Goal: Task Accomplishment & Management: Complete application form

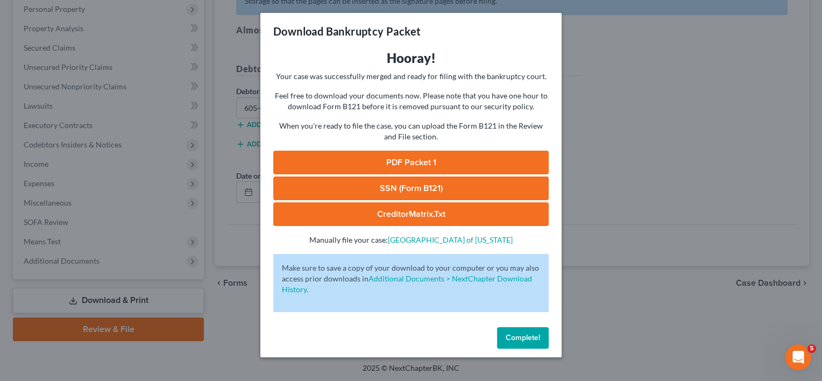
click at [430, 157] on link "PDF Packet 1" at bounding box center [411, 163] width 276 height 24
click at [519, 335] on span "Complete!" at bounding box center [523, 337] width 34 height 9
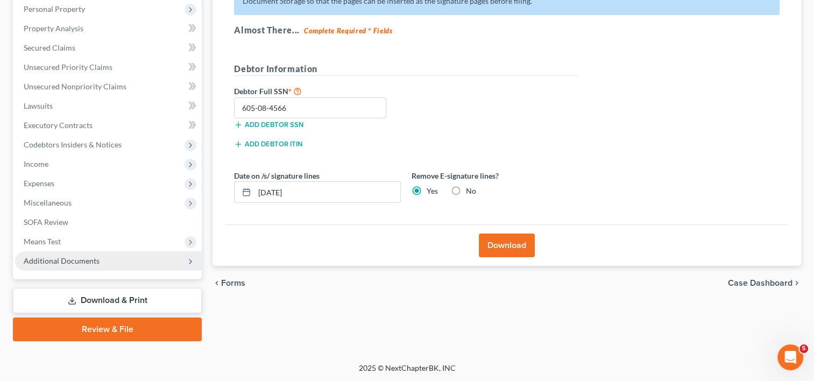
click at [73, 265] on span "Additional Documents" at bounding box center [108, 260] width 187 height 19
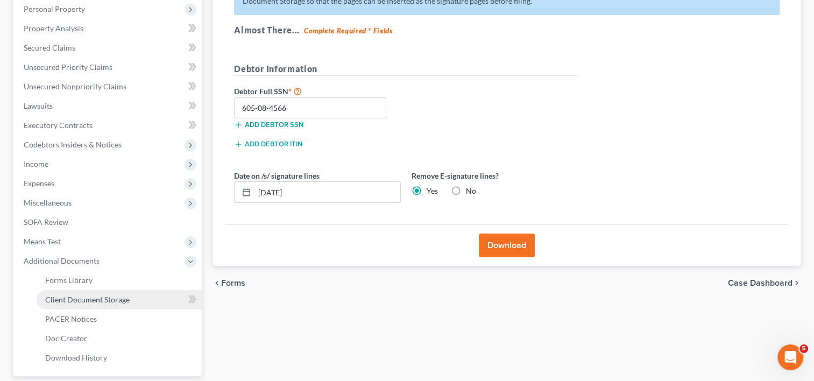
click at [116, 305] on link "Client Document Storage" at bounding box center [119, 299] width 165 height 19
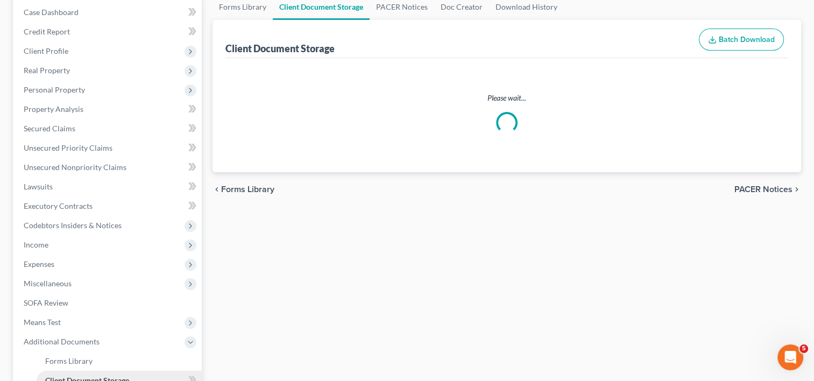
scroll to position [4, 0]
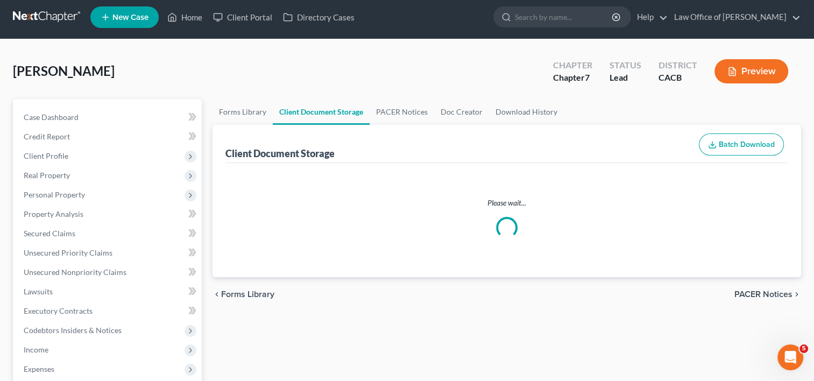
select select "10"
select select "55"
select select "56"
select select "57"
select select "58"
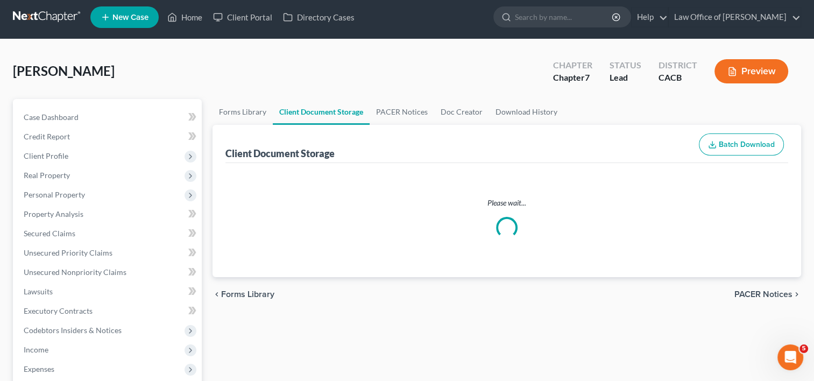
select select "65"
select select "59"
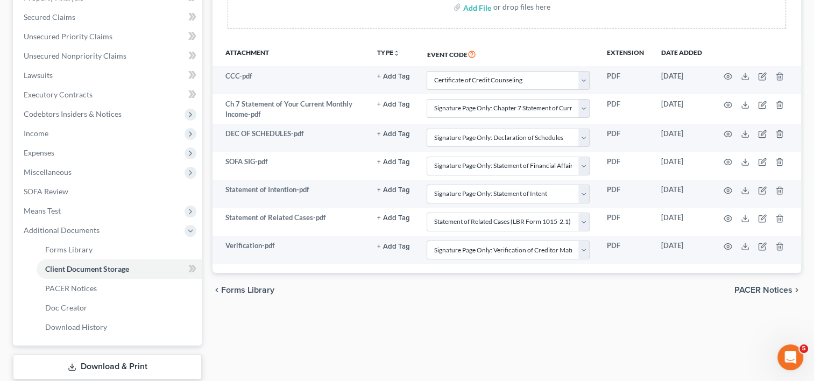
scroll to position [224, 0]
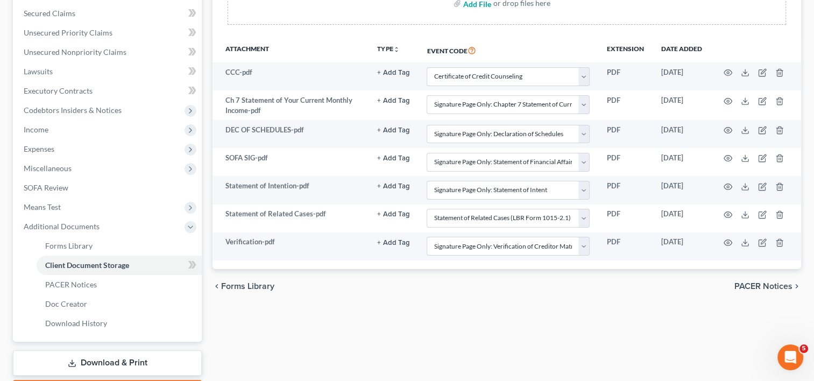
click at [477, 4] on input "file" at bounding box center [476, 3] width 26 height 19
type input "C:\fakepath\ATTORNEY SIG.pdf"
select select "10"
select select "55"
select select "56"
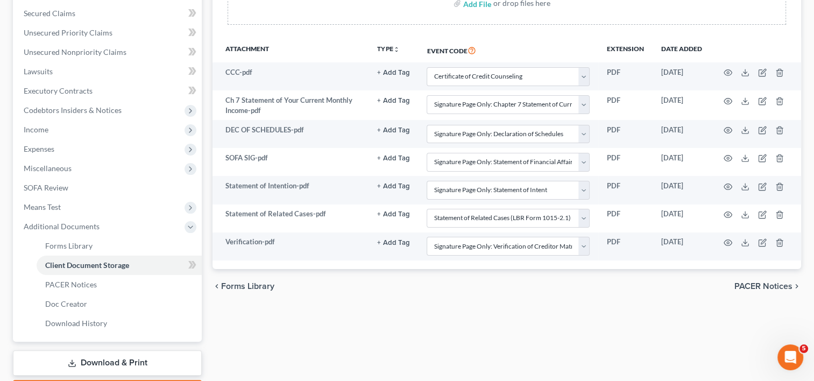
select select "57"
select select "58"
select select "65"
select select "59"
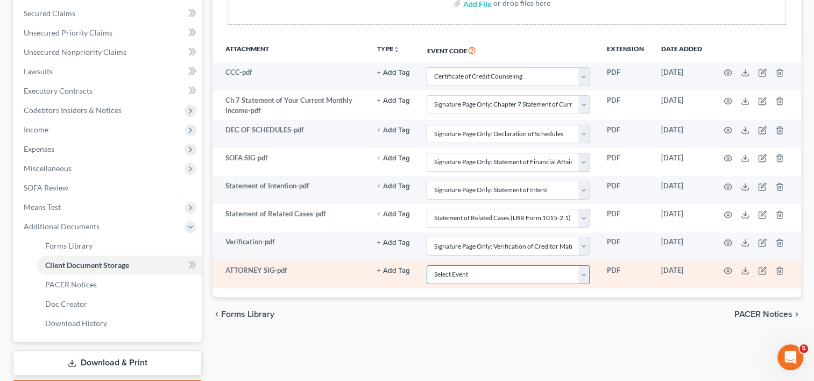
click at [588, 269] on select "Select Event Amended Chapter 11 Plan Amended Chapter 11 Small Business Plan Ame…" at bounding box center [508, 274] width 163 height 19
select select "7"
click at [427, 265] on select "Select Event Amended Chapter 11 Plan Amended Chapter 11 Small Business Plan Ame…" at bounding box center [508, 274] width 163 height 19
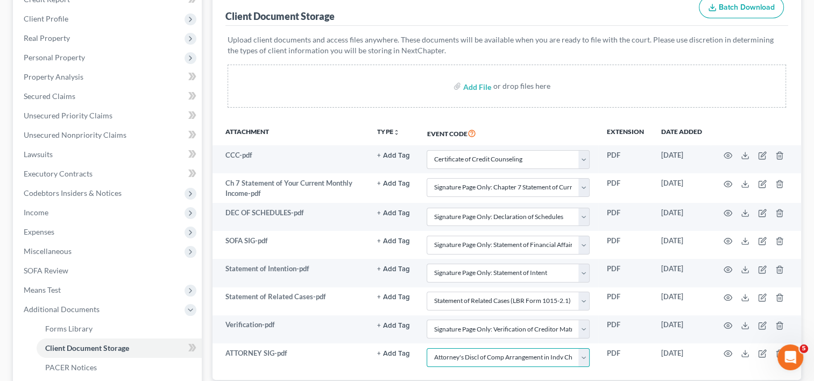
scroll to position [142, 0]
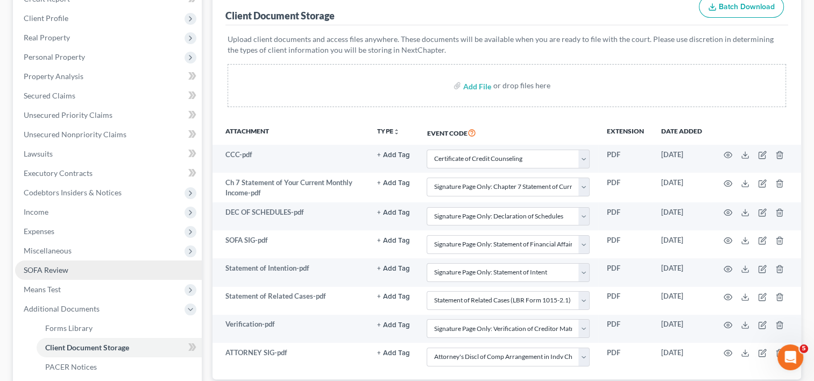
click at [57, 271] on span "SOFA Review" at bounding box center [46, 269] width 45 height 9
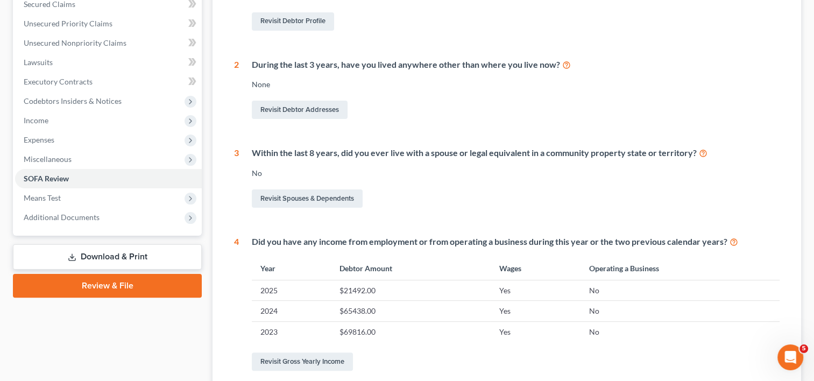
scroll to position [236, 0]
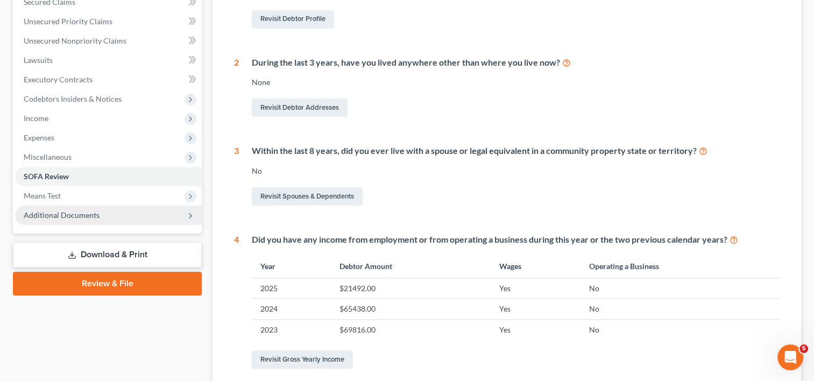
click at [78, 208] on span "Additional Documents" at bounding box center [108, 215] width 187 height 19
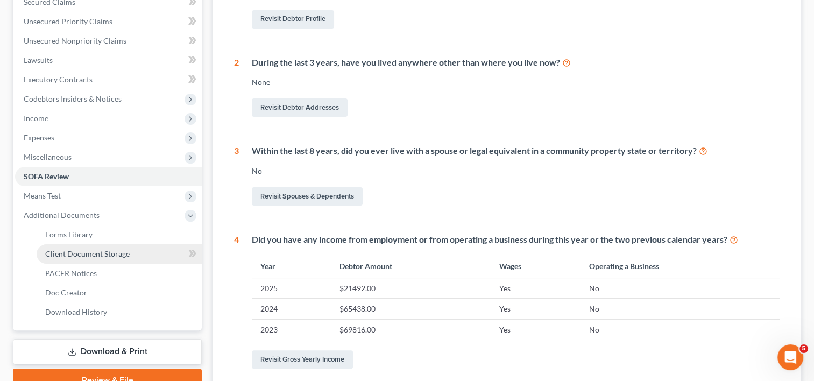
click at [103, 254] on span "Client Document Storage" at bounding box center [87, 253] width 84 height 9
select select "10"
select select "55"
select select "56"
select select "57"
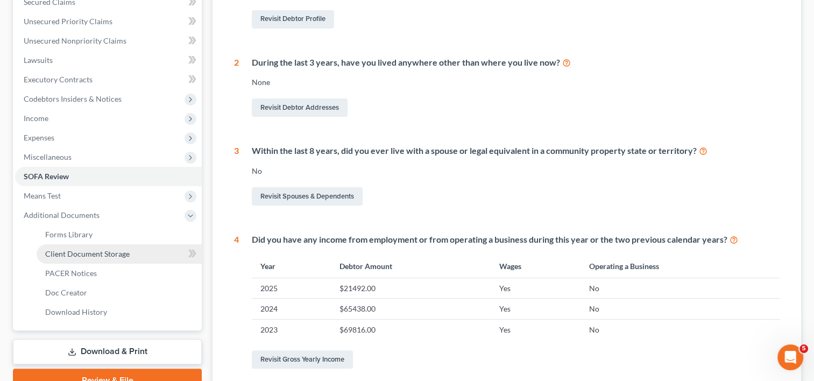
select select "58"
select select "65"
select select "59"
select select "7"
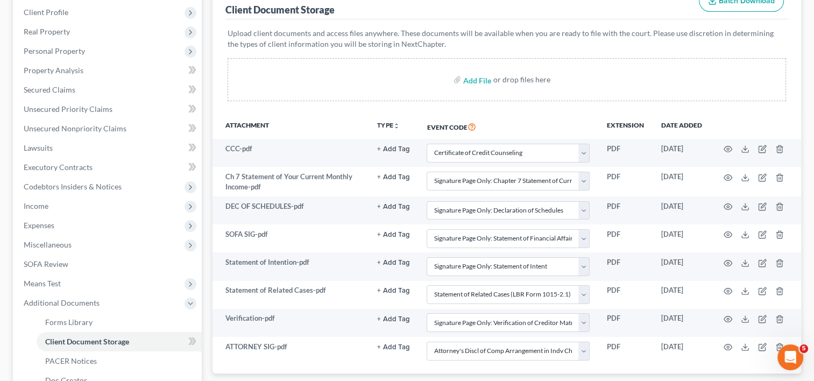
scroll to position [150, 0]
click at [475, 80] on input "file" at bounding box center [476, 77] width 26 height 19
click at [476, 74] on input "file" at bounding box center [476, 77] width 26 height 19
type input "C:\fakepath\VP2.pdf"
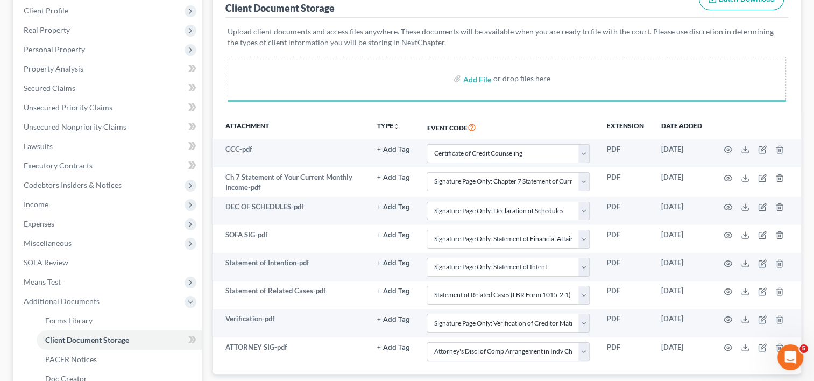
select select "10"
select select "55"
select select "56"
select select "57"
select select "58"
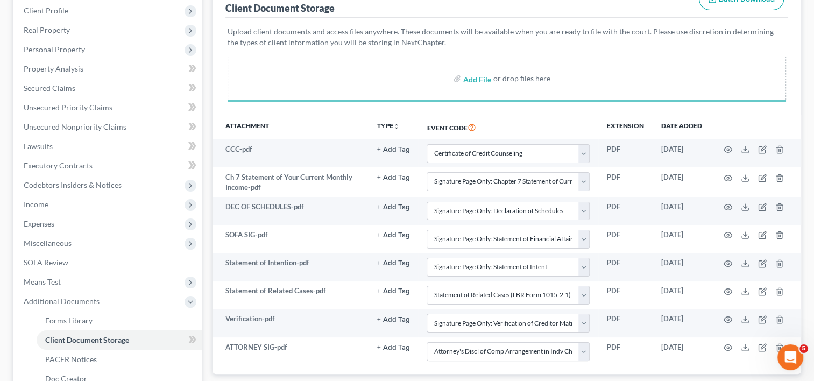
select select "65"
select select "59"
select select "7"
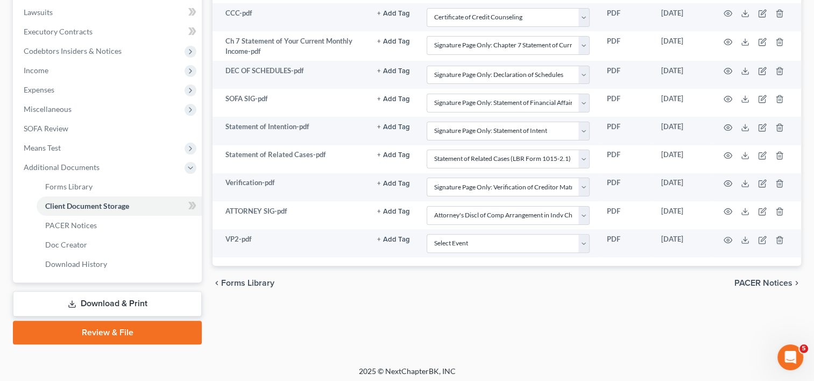
scroll to position [287, 0]
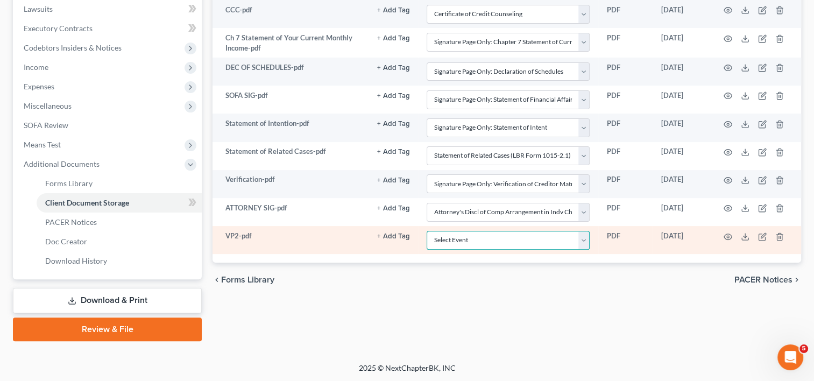
click at [583, 237] on select "Select Event Amended Chapter 11 Plan Amended Chapter 11 Small Business Plan Ame…" at bounding box center [508, 240] width 163 height 19
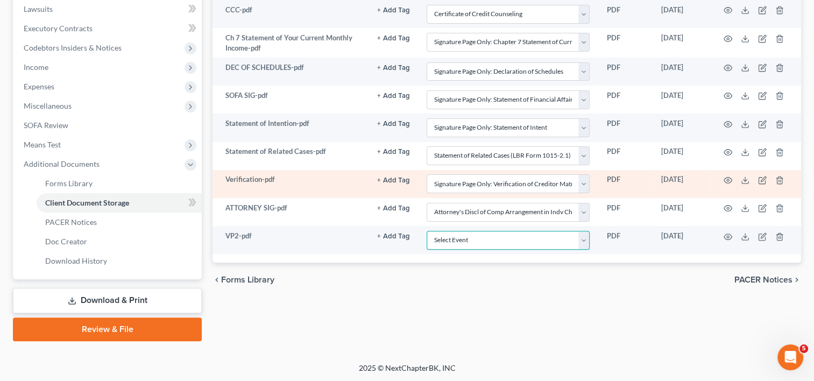
select select "60"
click at [427, 231] on select "Select Event Amended Chapter 11 Plan Amended Chapter 11 Small Business Plan Ame…" at bounding box center [508, 240] width 163 height 19
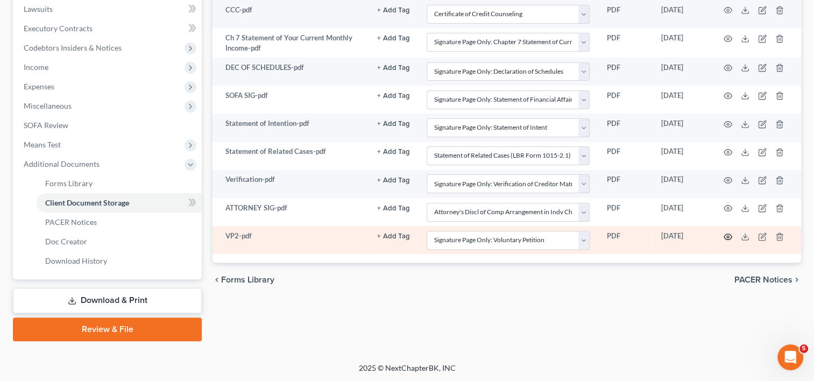
click at [727, 236] on icon "button" at bounding box center [728, 237] width 9 height 9
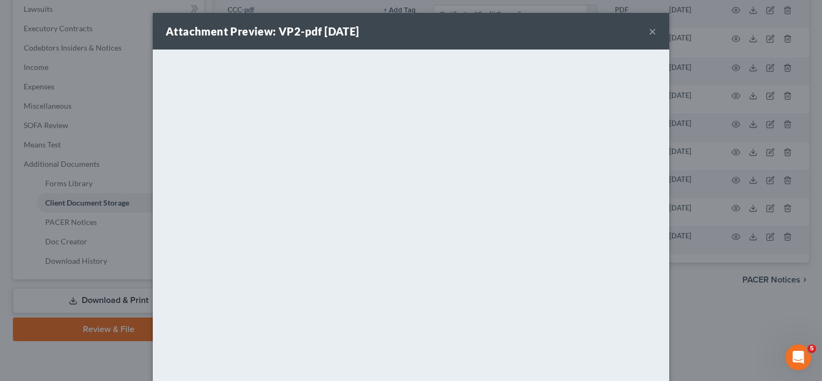
click at [649, 31] on button "×" at bounding box center [653, 31] width 8 height 13
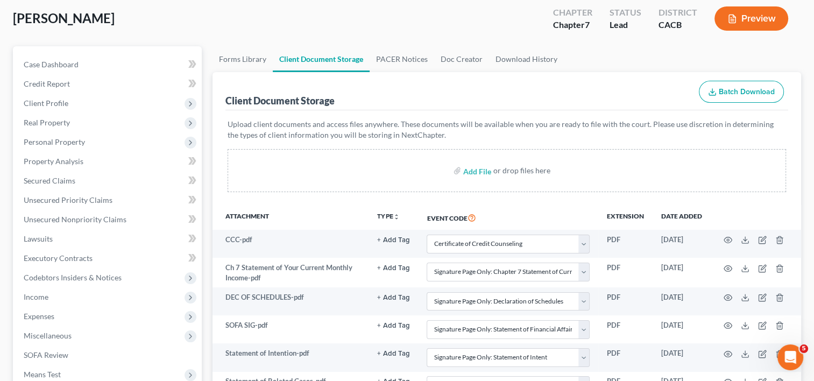
scroll to position [20, 0]
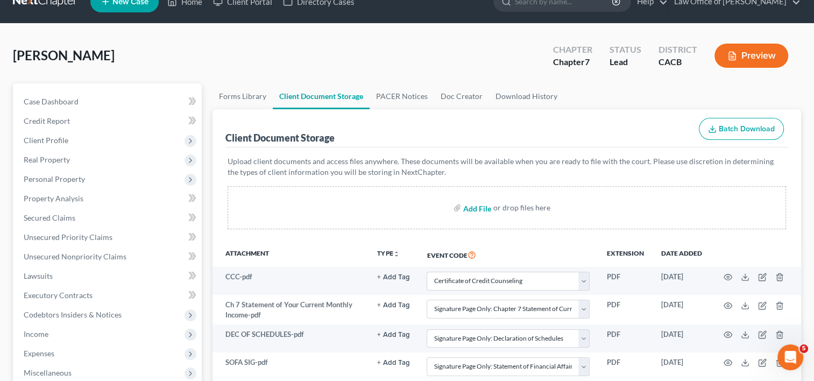
click at [484, 205] on input "file" at bounding box center [476, 207] width 26 height 19
type input "C:\fakepath\Dec of Income with Paystubs1.pdf"
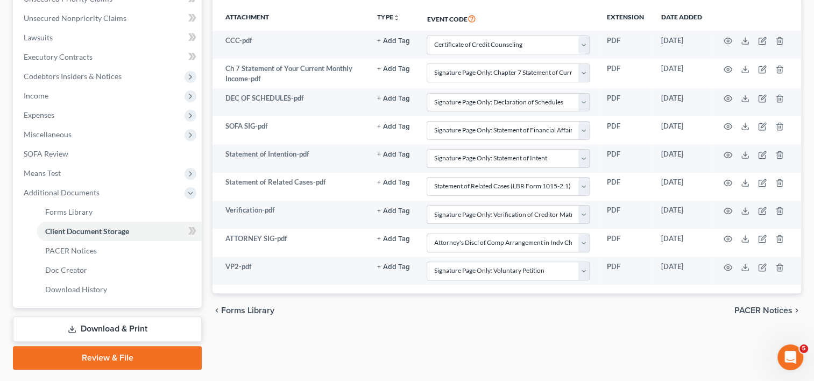
scroll to position [265, 0]
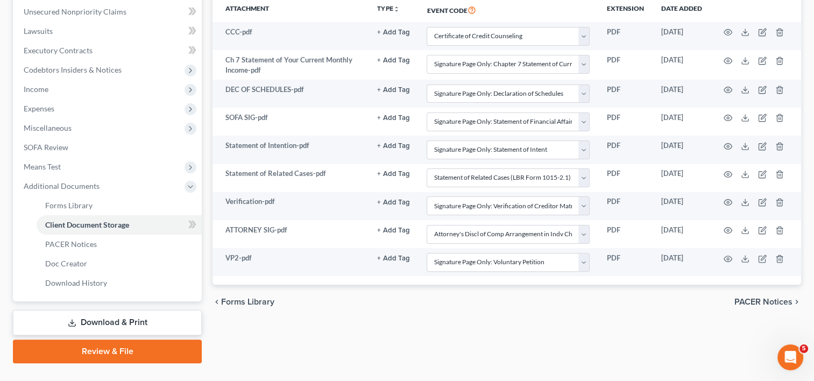
select select "10"
select select "55"
select select "56"
select select "57"
select select "58"
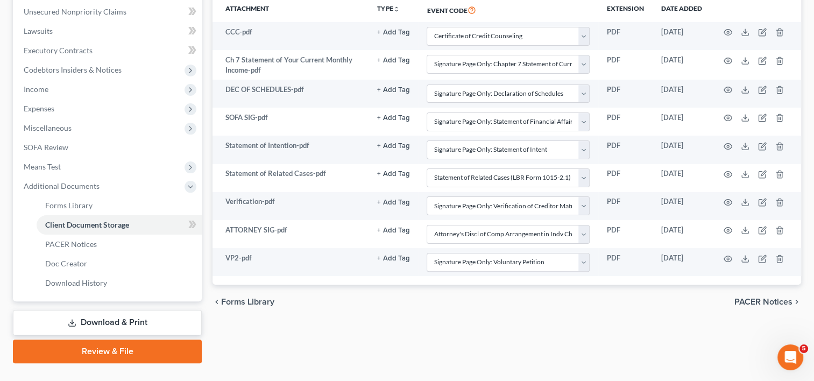
select select "65"
select select "59"
select select "7"
select select "60"
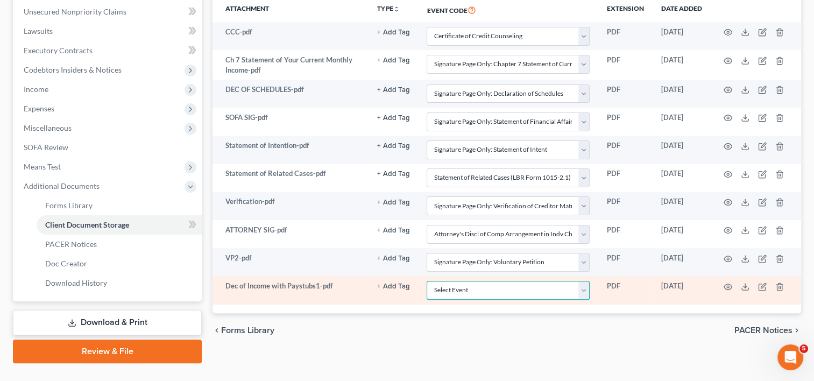
click at [583, 291] on select "Select Event Amended Chapter 11 Plan Amended Chapter 11 Small Business Plan Ame…" at bounding box center [508, 290] width 163 height 19
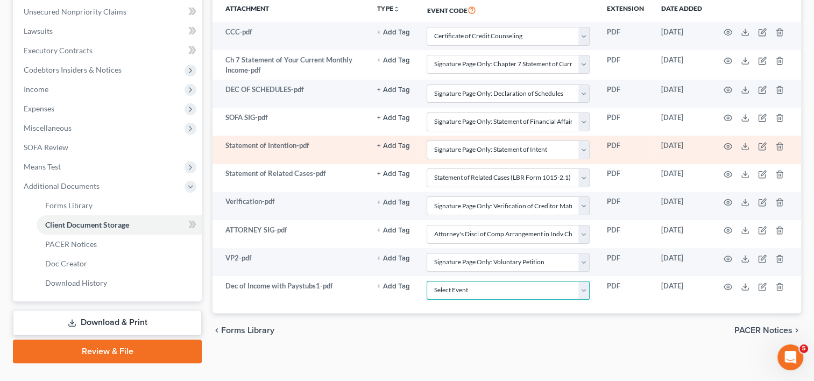
select select "30"
click at [427, 281] on select "Select Event Amended Chapter 11 Plan Amended Chapter 11 Small Business Plan Ame…" at bounding box center [508, 290] width 163 height 19
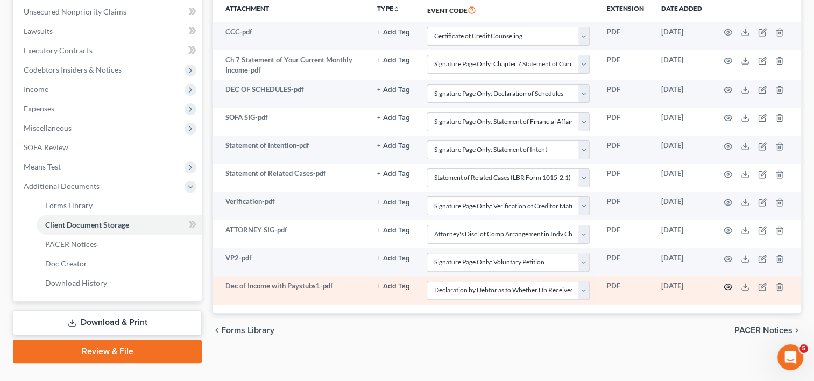
click at [726, 287] on icon "button" at bounding box center [728, 287] width 9 height 9
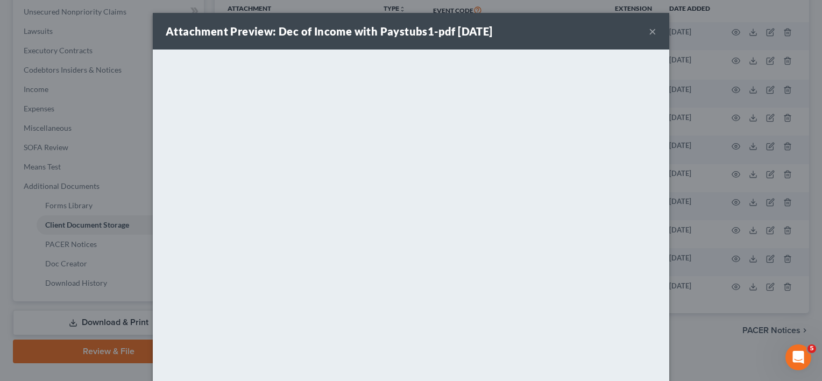
click at [649, 29] on button "×" at bounding box center [653, 31] width 8 height 13
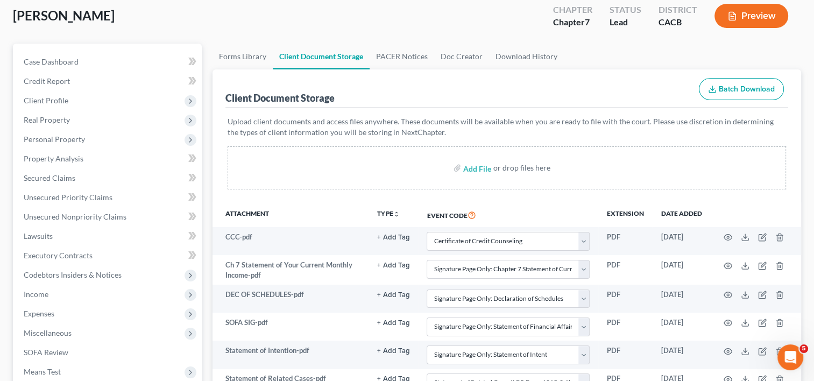
scroll to position [287, 0]
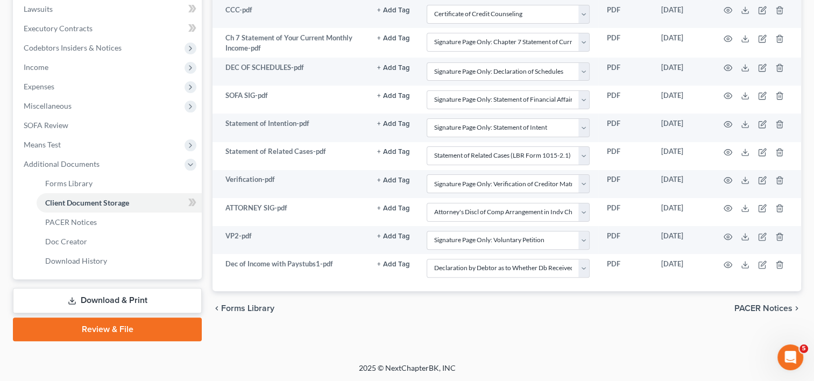
click at [97, 300] on link "Download & Print" at bounding box center [107, 300] width 189 height 25
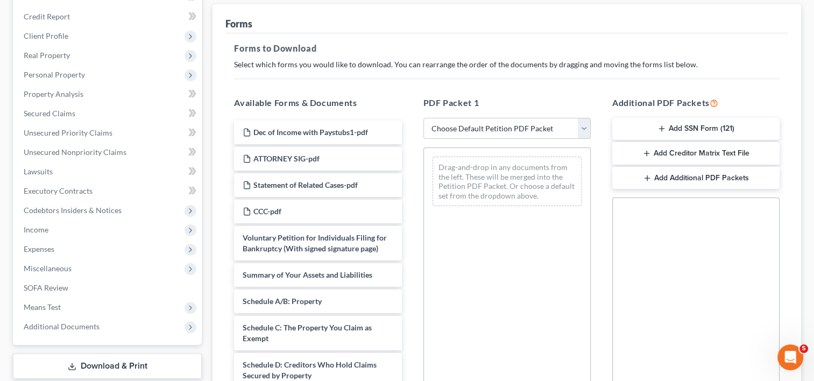
scroll to position [125, 0]
click at [108, 213] on span "Codebtors Insiders & Notices" at bounding box center [108, 209] width 187 height 19
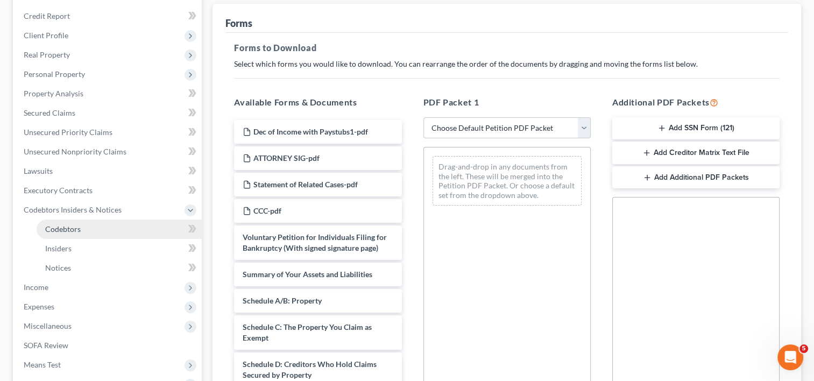
click at [103, 230] on link "Codebtors" at bounding box center [119, 229] width 165 height 19
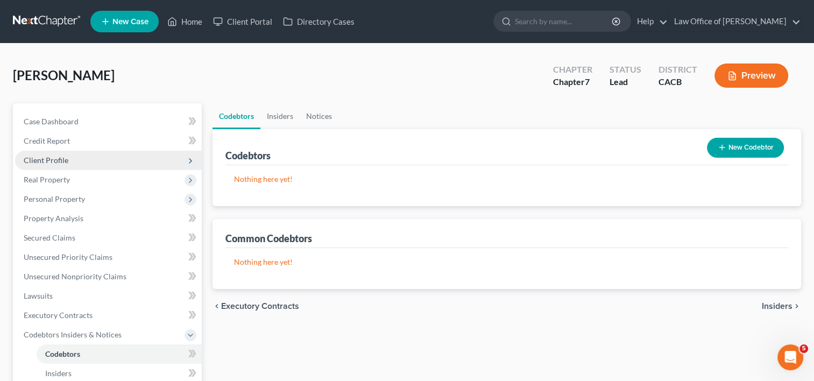
click at [54, 165] on span "Client Profile" at bounding box center [108, 160] width 187 height 19
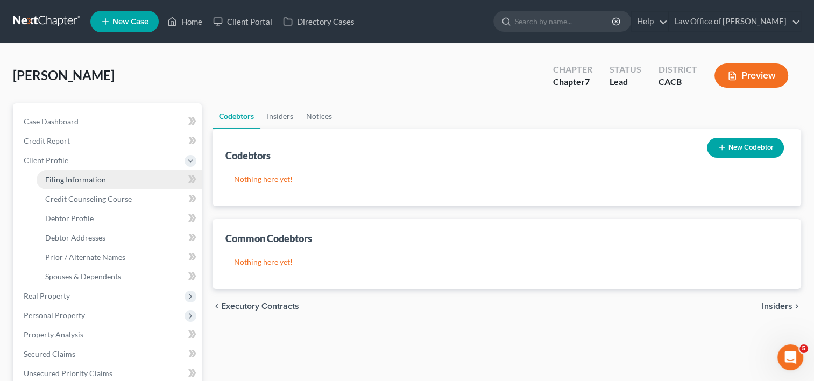
click at [71, 177] on span "Filing Information" at bounding box center [75, 179] width 61 height 9
select select "1"
select select "0"
select select "7"
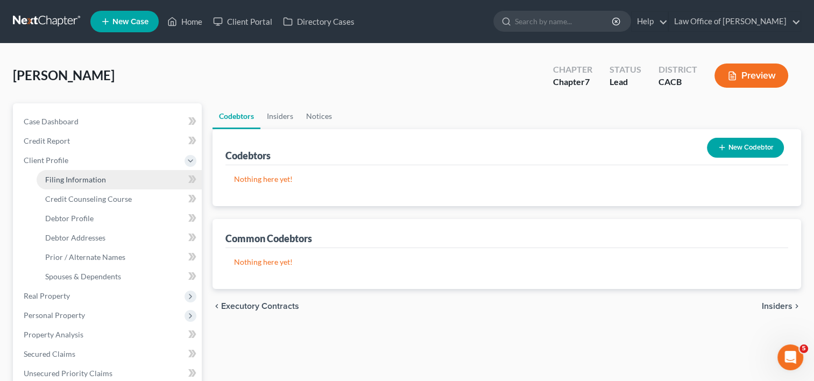
select select "0"
select select "4"
select select "0"
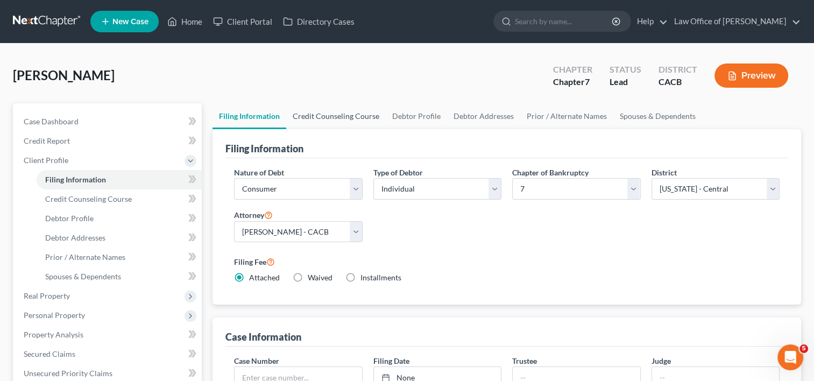
click at [333, 121] on link "Credit Counseling Course" at bounding box center [336, 116] width 100 height 26
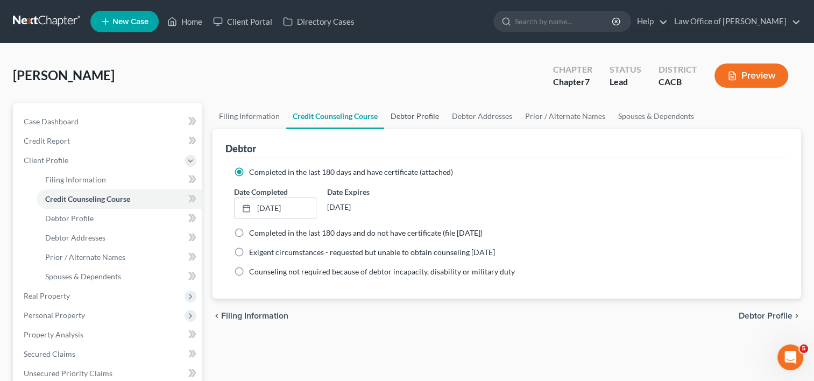
click at [412, 116] on link "Debtor Profile" at bounding box center [414, 116] width 61 height 26
select select "3"
select select "0"
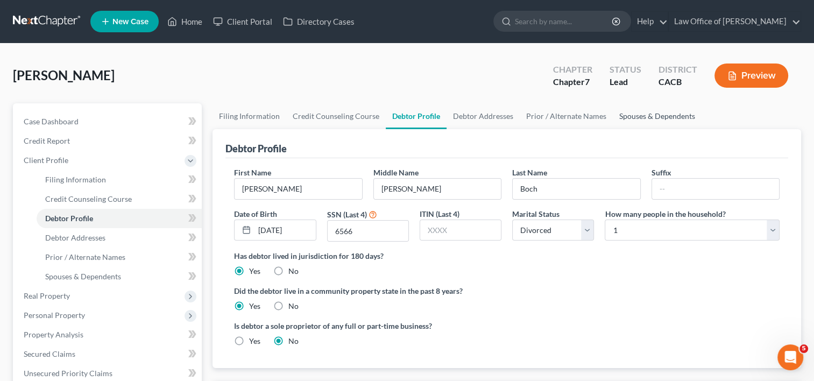
click at [629, 116] on link "Spouses & Dependents" at bounding box center [657, 116] width 89 height 26
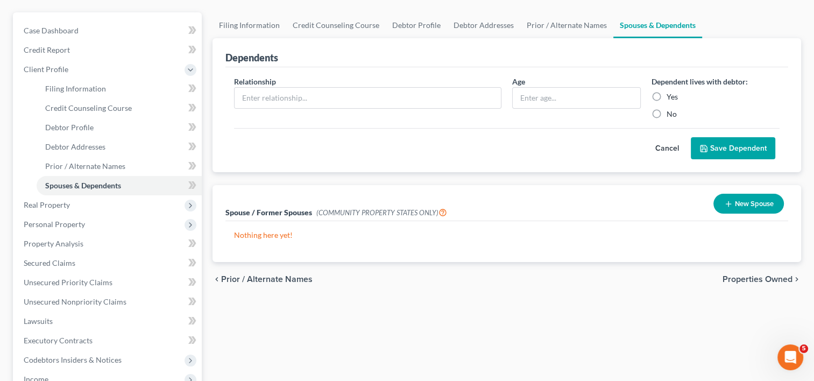
scroll to position [90, 0]
click at [749, 206] on button "New Spouse" at bounding box center [749, 204] width 71 height 20
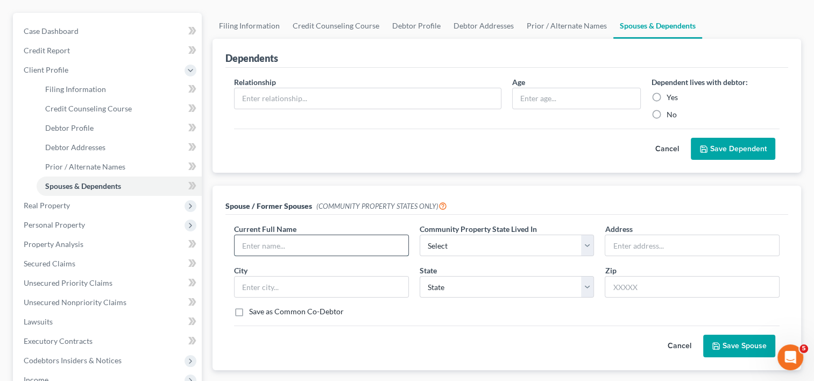
click at [297, 248] on input "text" at bounding box center [322, 245] width 174 height 20
type input "h"
type input "[PERSON_NAME] [PERSON_NAME] [PERSON_NAME]"
click at [529, 251] on select "Select AZ CA GU ID LA NV NM PR [GEOGRAPHIC_DATA] [GEOGRAPHIC_DATA] [GEOGRAPHIC_…" at bounding box center [507, 246] width 175 height 22
select select "1"
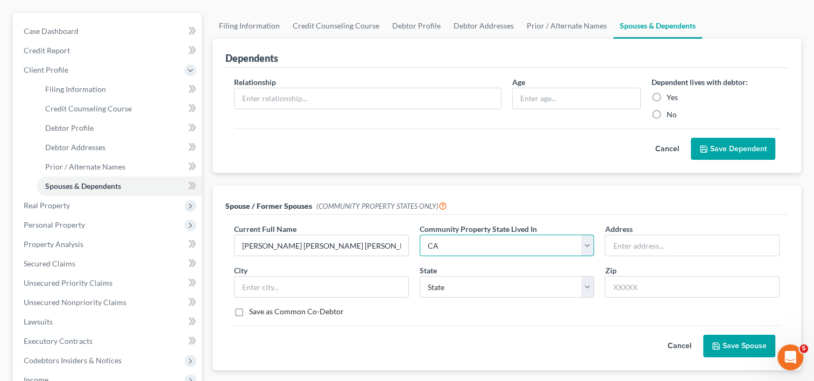
click at [420, 235] on select "Select AZ CA GU ID LA NV NM PR [GEOGRAPHIC_DATA] [GEOGRAPHIC_DATA] [GEOGRAPHIC_…" at bounding box center [507, 246] width 175 height 22
click at [640, 248] on input "text" at bounding box center [692, 245] width 174 height 20
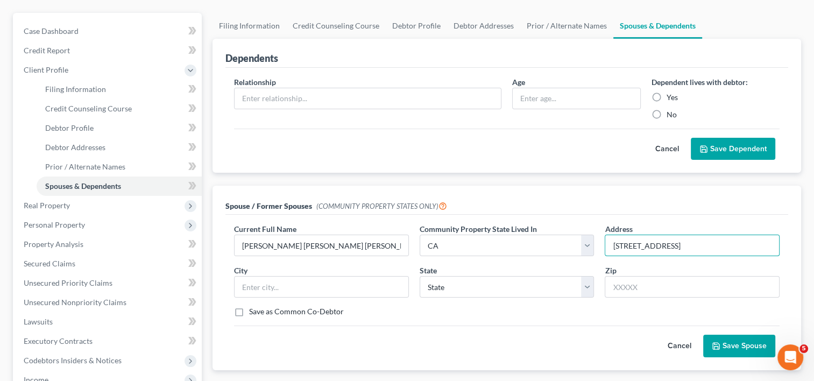
type input "[STREET_ADDRESS]"
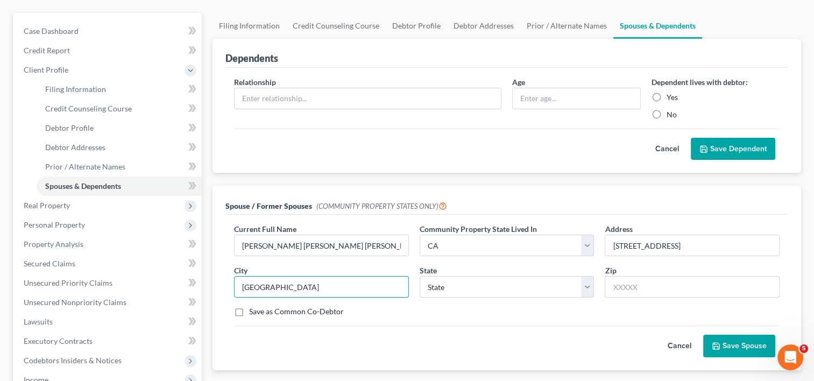
type input "[GEOGRAPHIC_DATA]"
select select "4"
type input "90044"
click at [566, 349] on div "Cancel Save Spouse" at bounding box center [507, 342] width 546 height 32
click at [757, 344] on button "Save Spouse" at bounding box center [739, 346] width 72 height 23
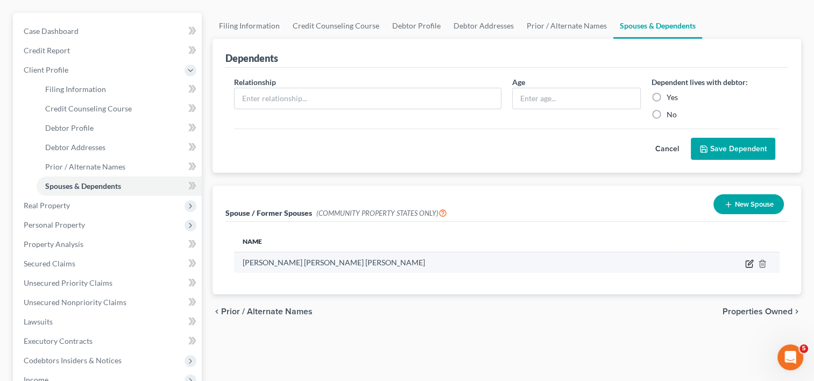
click at [750, 264] on icon "button" at bounding box center [749, 263] width 9 height 9
select select "1"
select select "4"
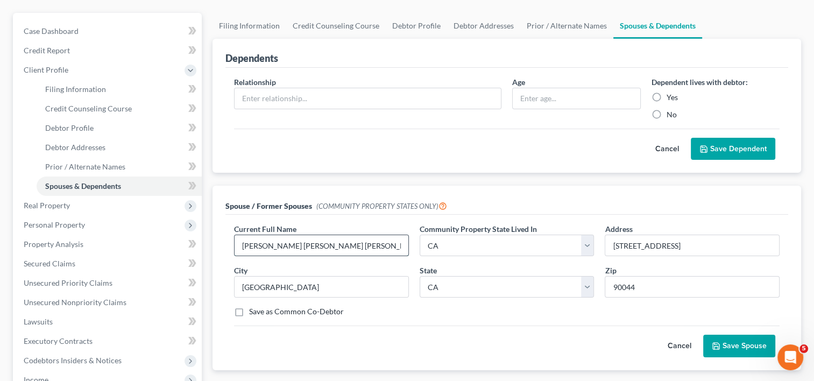
click at [314, 243] on input "[PERSON_NAME] [PERSON_NAME] [PERSON_NAME]" at bounding box center [322, 245] width 174 height 20
type input "[PERSON_NAME] [PERSON_NAME] [PERSON_NAME]"
click at [747, 348] on button "Save Spouse" at bounding box center [739, 346] width 72 height 23
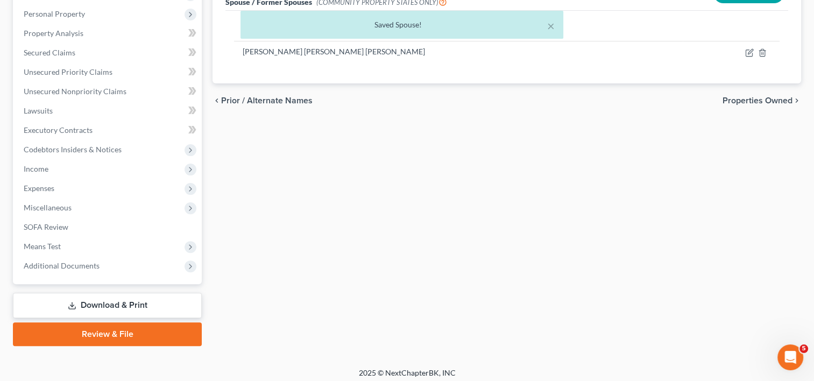
scroll to position [301, 0]
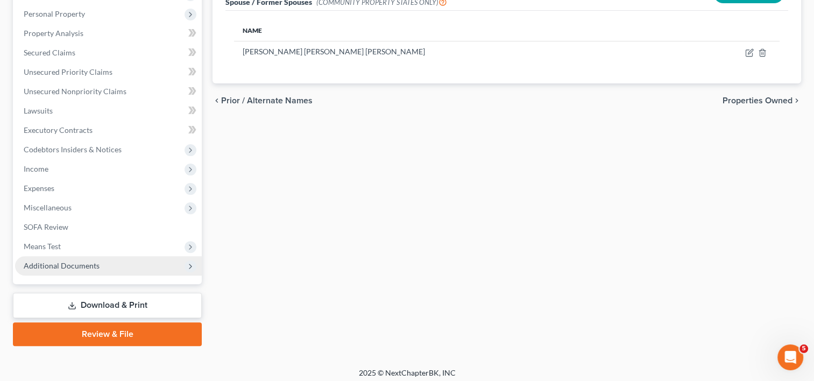
click at [77, 270] on span "Additional Documents" at bounding box center [108, 265] width 187 height 19
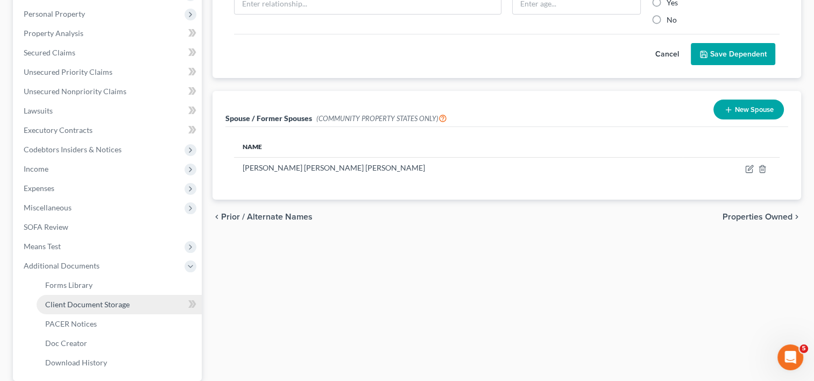
click at [109, 306] on span "Client Document Storage" at bounding box center [87, 304] width 84 height 9
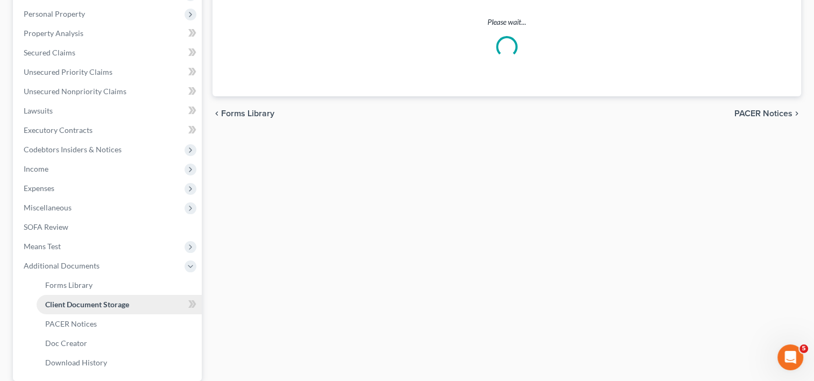
scroll to position [29, 0]
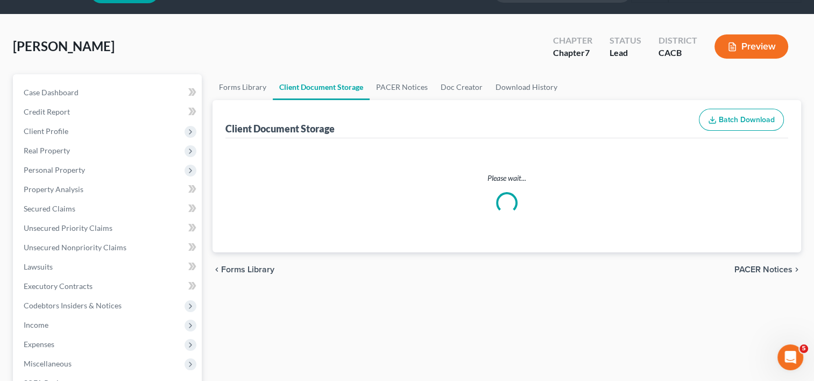
select select "10"
select select "55"
select select "56"
select select "57"
select select "58"
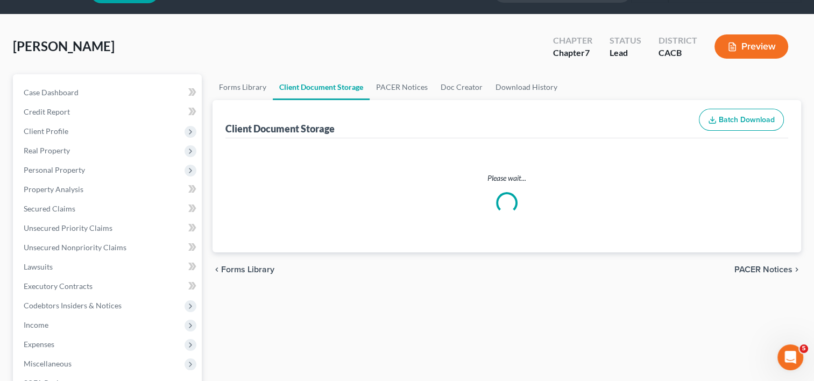
select select "65"
select select "59"
select select "7"
select select "60"
select select "30"
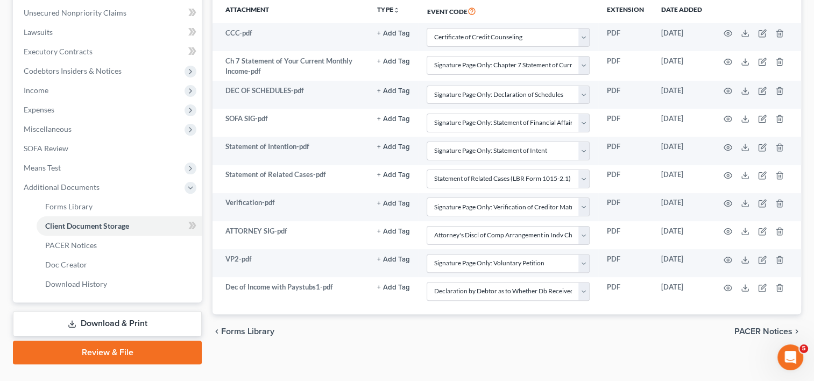
scroll to position [287, 0]
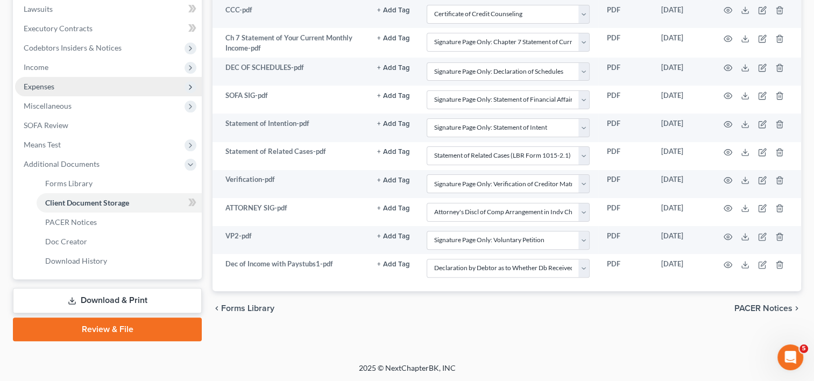
click at [45, 80] on span "Expenses" at bounding box center [108, 86] width 187 height 19
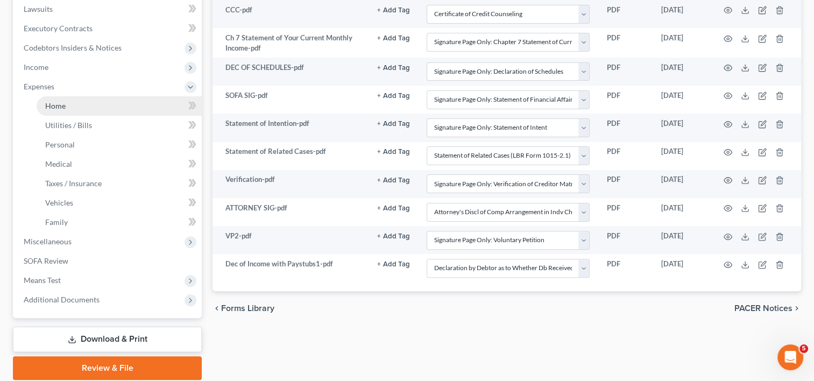
click at [65, 106] on link "Home" at bounding box center [119, 105] width 165 height 19
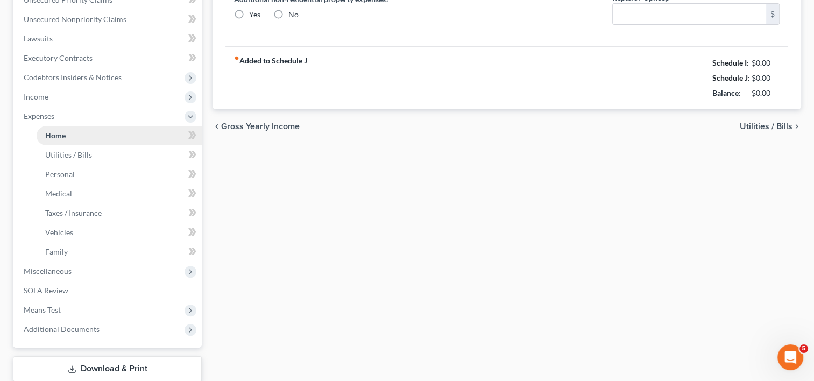
type input "910.00"
type input "0.00"
radio input "true"
type input "0.00"
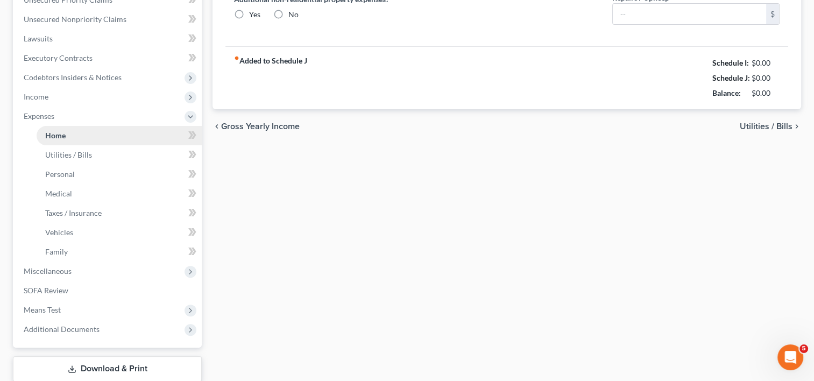
type input "0.00"
type input "50.00"
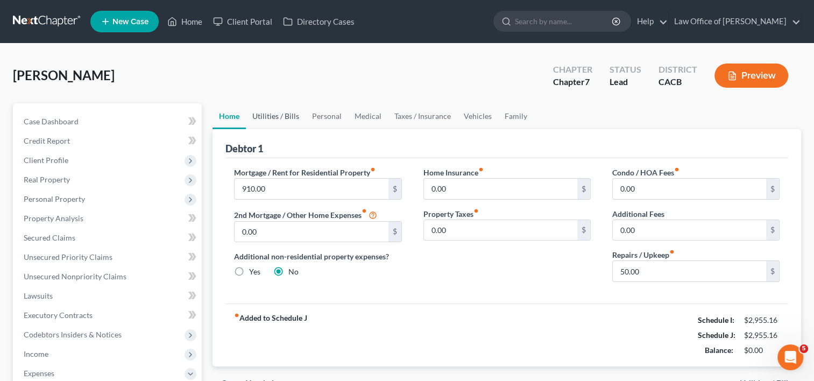
click at [285, 112] on link "Utilities / Bills" at bounding box center [276, 116] width 60 height 26
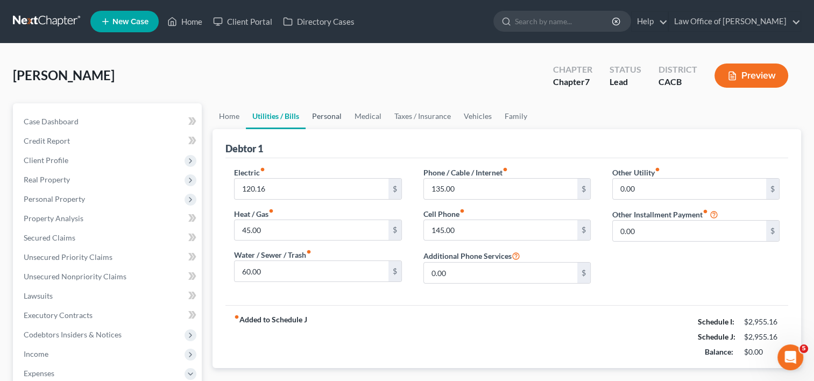
click at [334, 114] on link "Personal" at bounding box center [327, 116] width 43 height 26
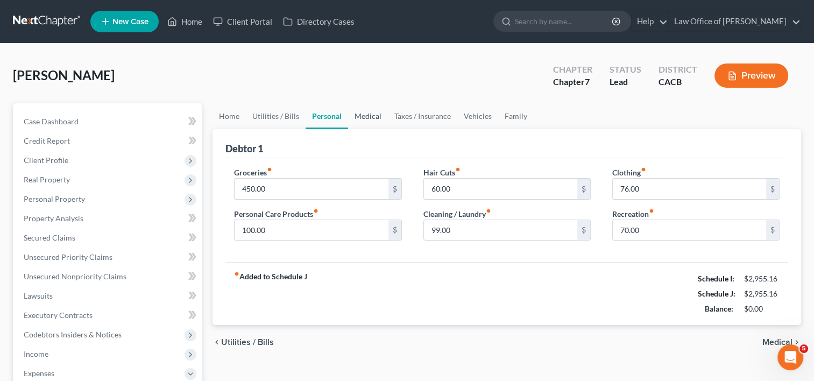
click at [379, 115] on link "Medical" at bounding box center [368, 116] width 40 height 26
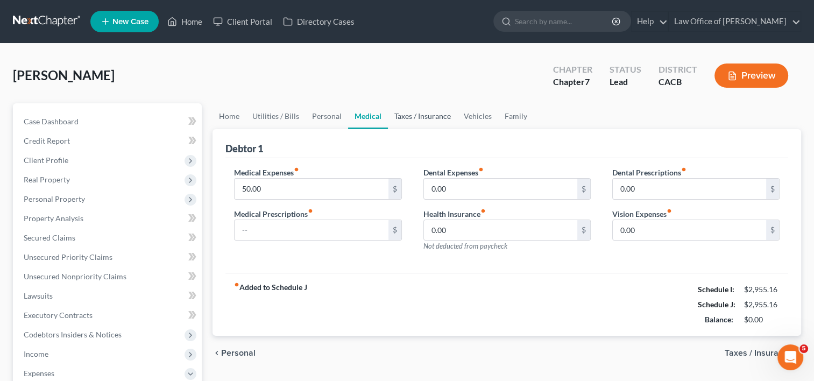
click at [429, 117] on link "Taxes / Insurance" at bounding box center [422, 116] width 69 height 26
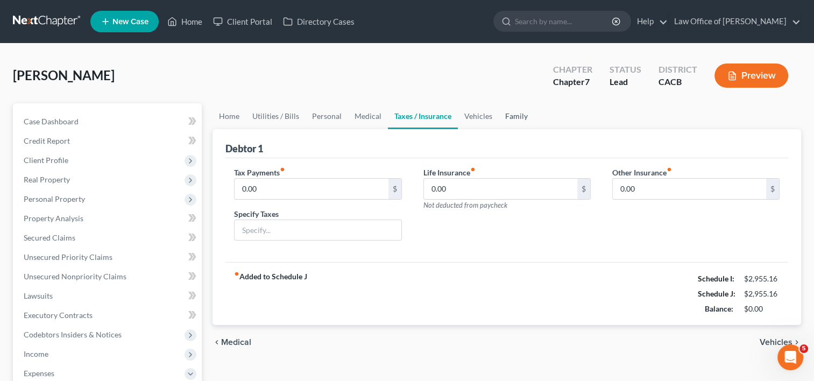
click at [501, 115] on link "Family" at bounding box center [517, 116] width 36 height 26
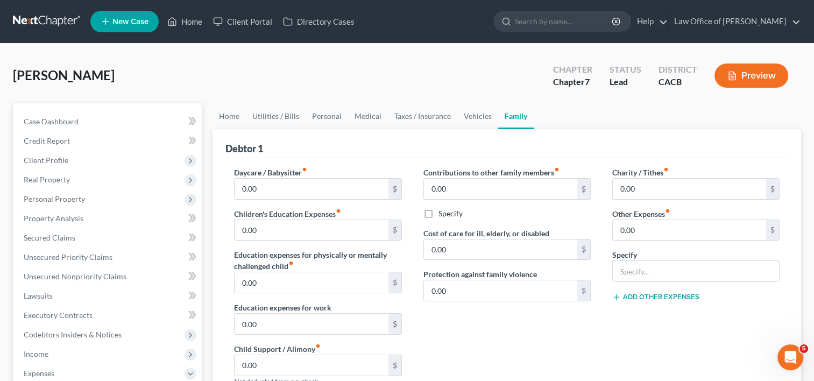
click at [534, 115] on ul "Home Utilities / Bills Personal Medical Taxes / Insurance Vehicles Family" at bounding box center [507, 116] width 589 height 26
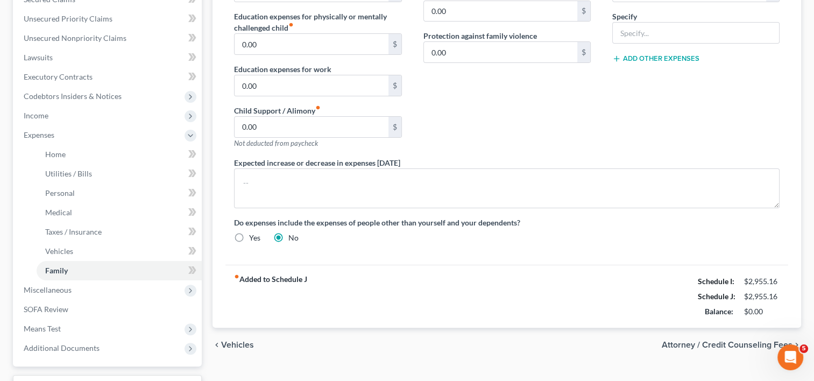
scroll to position [326, 0]
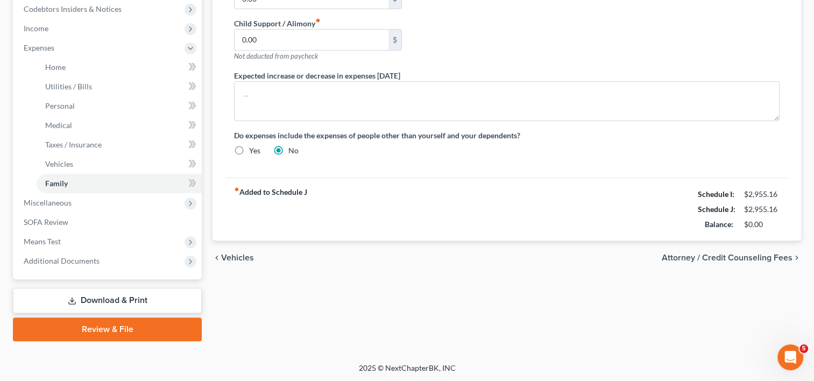
click at [93, 332] on link "Review & File" at bounding box center [107, 330] width 189 height 24
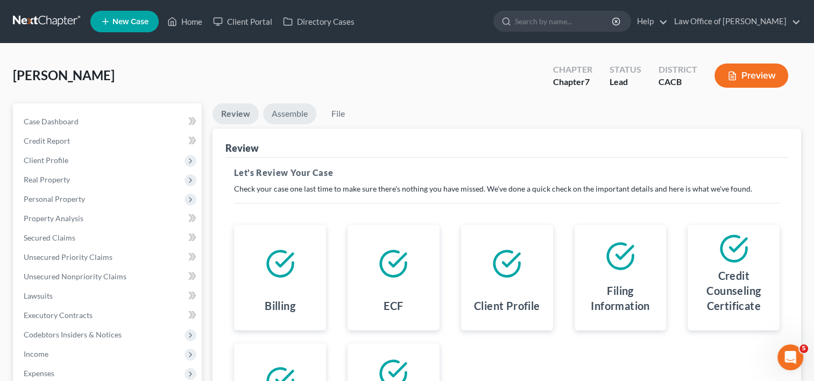
click at [287, 115] on link "Assemble" at bounding box center [289, 113] width 53 height 21
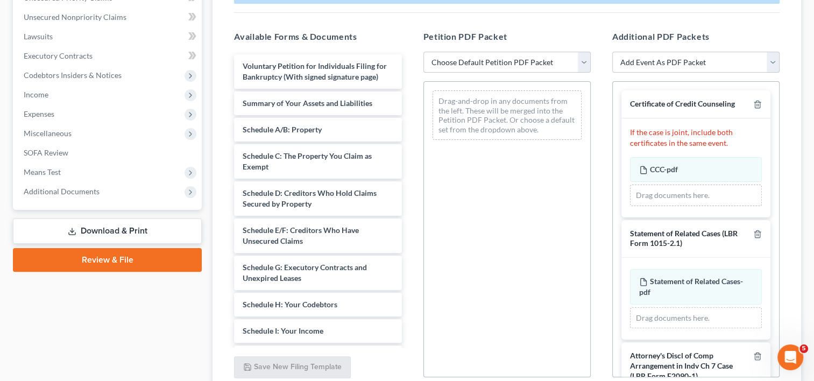
scroll to position [262, 0]
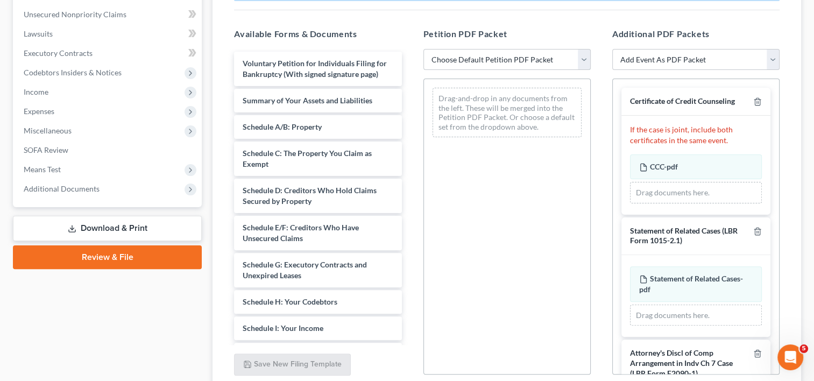
click at [543, 64] on select "Choose Default Petition PDF Packet Complete Bankruptcy Petition (all forms and …" at bounding box center [507, 60] width 167 height 22
select select "0"
click at [424, 49] on select "Choose Default Petition PDF Packet Complete Bankruptcy Petition (all forms and …" at bounding box center [507, 60] width 167 height 22
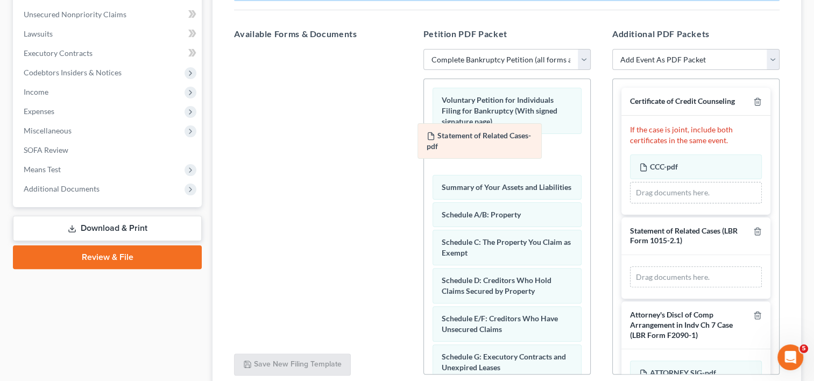
drag, startPoint x: 708, startPoint y: 275, endPoint x: 496, endPoint y: 133, distance: 255.0
click at [630, 266] on div "Statement of Related Cases-pdf Amended Statement of Related Cases-pdf Statement…" at bounding box center [696, 277] width 132 height 22
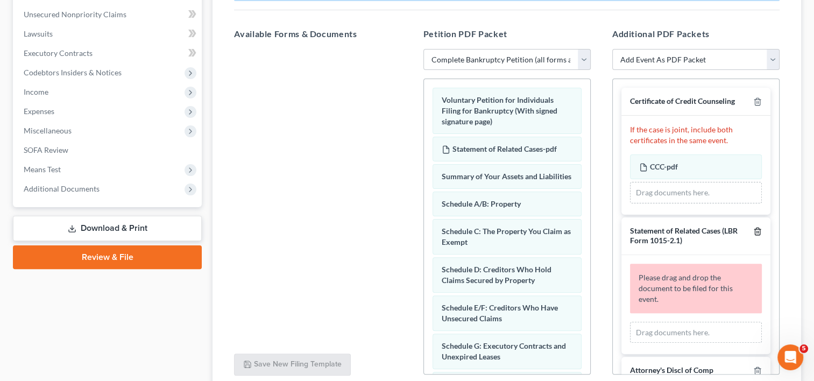
click at [753, 227] on icon "button" at bounding box center [757, 231] width 9 height 9
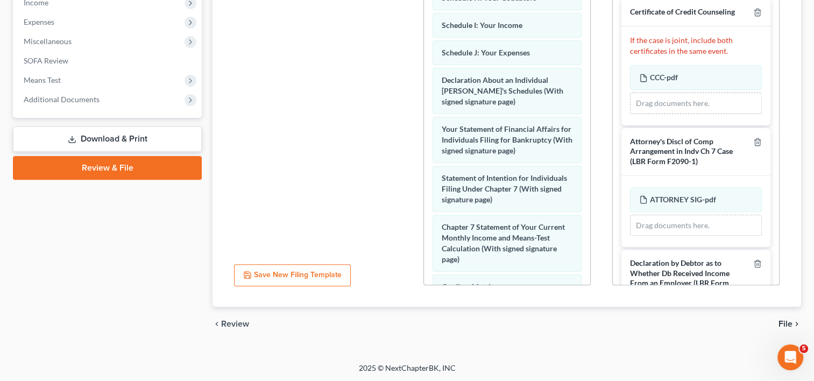
scroll to position [300, 0]
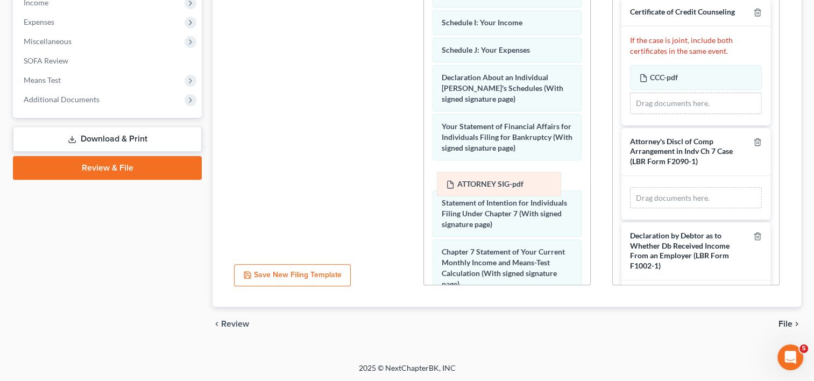
drag, startPoint x: 674, startPoint y: 198, endPoint x: 482, endPoint y: 185, distance: 193.1
click at [630, 187] on div "ATTORNEY SIG-pdf Amended ATTORNEY SIG-pdf ATTORNEY SIG-pdf Amended ATTORNEY SIG…" at bounding box center [696, 198] width 132 height 22
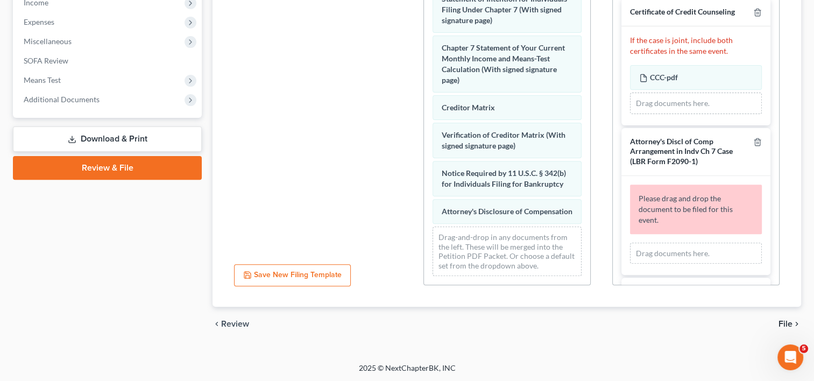
scroll to position [515, 0]
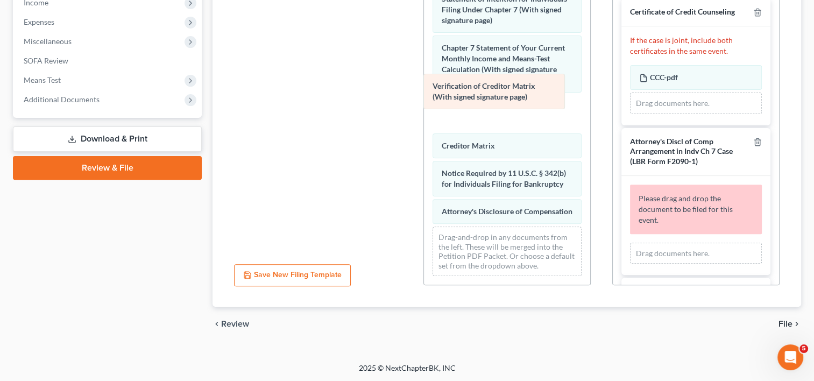
drag, startPoint x: 456, startPoint y: 139, endPoint x: 448, endPoint y: 95, distance: 44.4
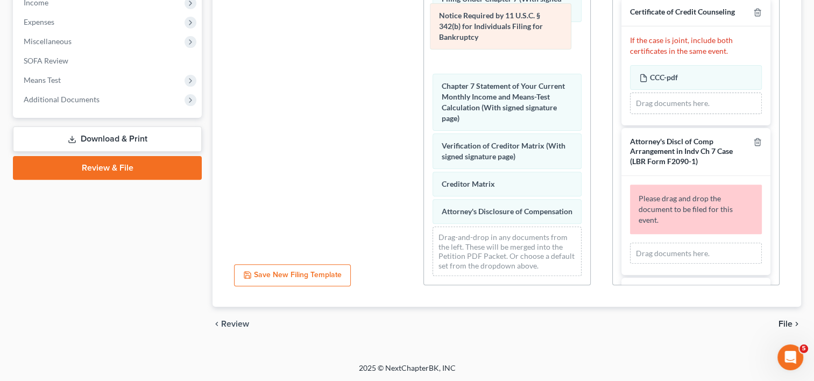
drag, startPoint x: 471, startPoint y: 179, endPoint x: 469, endPoint y: 26, distance: 152.9
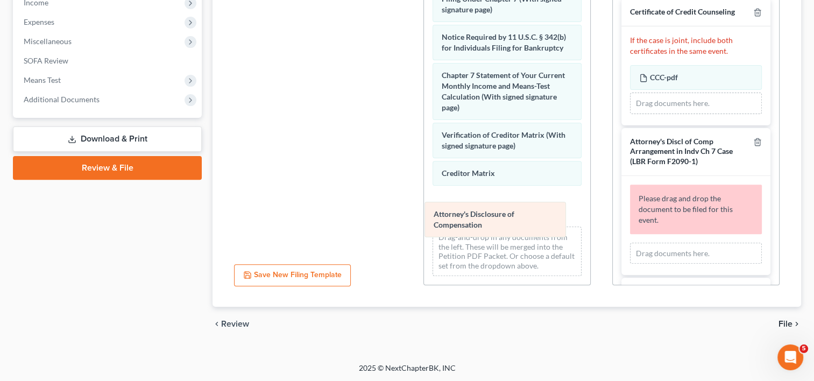
scroll to position [493, 0]
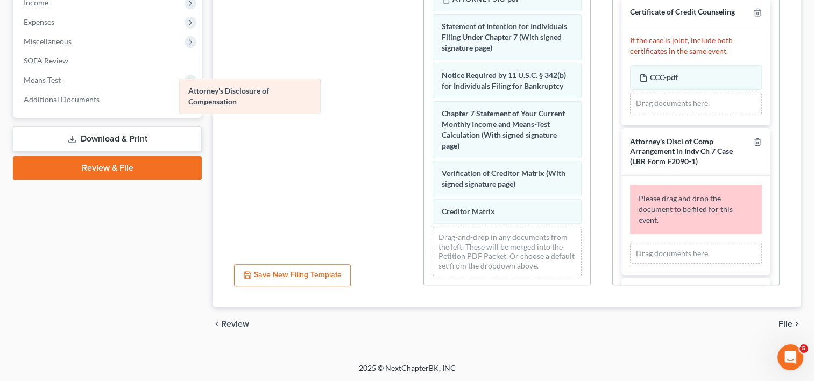
drag, startPoint x: 516, startPoint y: 225, endPoint x: 264, endPoint y: 98, distance: 282.6
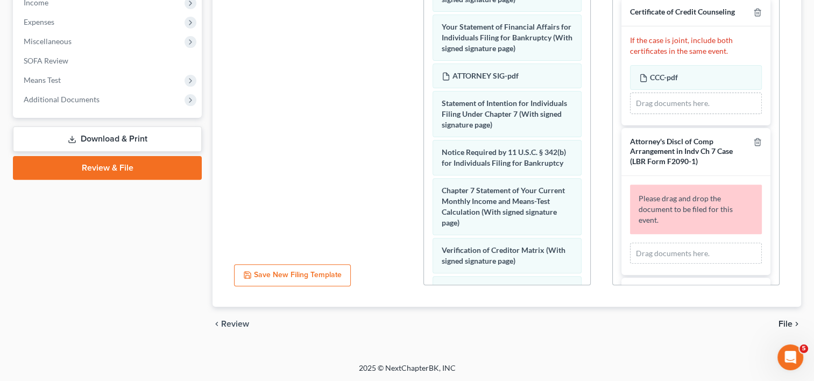
scroll to position [397, 0]
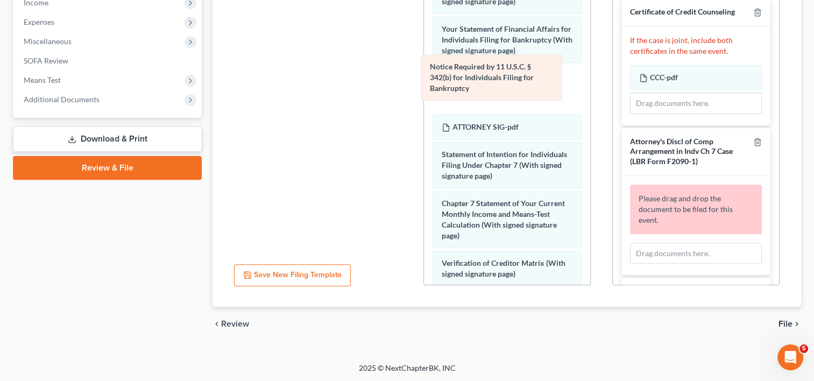
drag, startPoint x: 478, startPoint y: 168, endPoint x: 467, endPoint y: 74, distance: 94.9
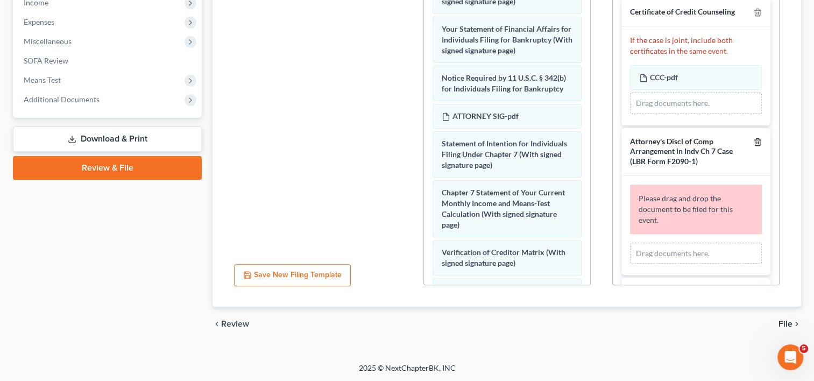
click at [755, 142] on icon "button" at bounding box center [757, 141] width 5 height 7
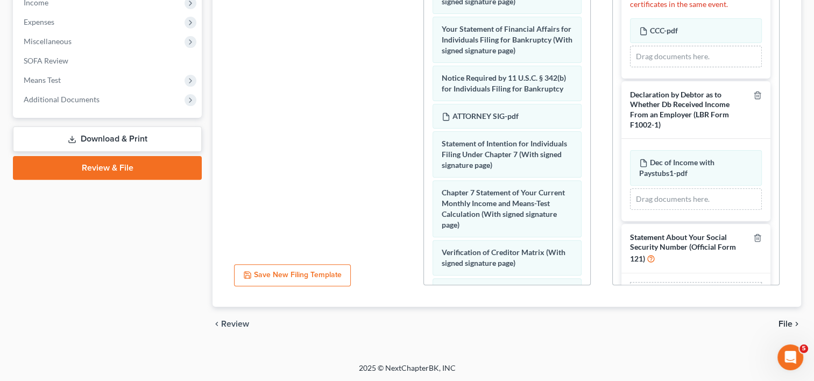
scroll to position [84, 0]
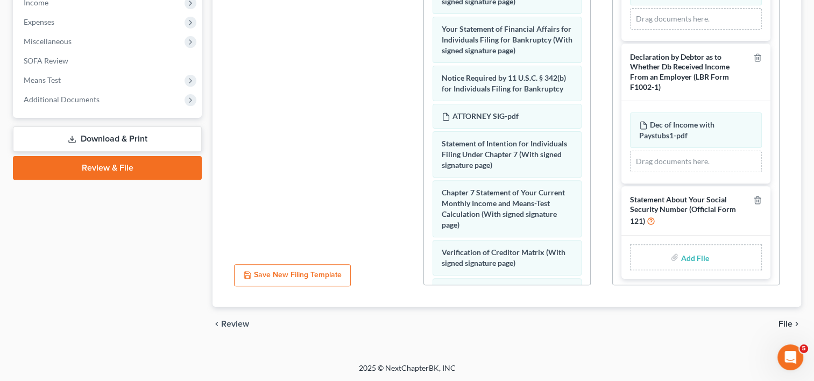
click at [689, 257] on input "file" at bounding box center [694, 257] width 26 height 19
click at [687, 254] on input "file" at bounding box center [694, 257] width 26 height 19
type input "C:\fakepath\SSStatement.pdf"
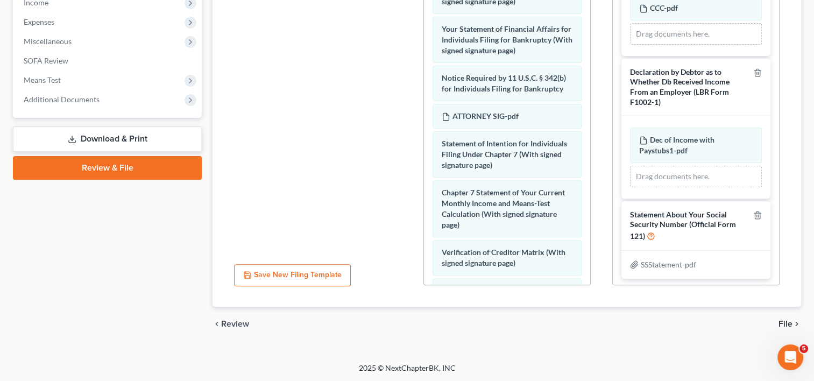
click at [786, 320] on span "File" at bounding box center [786, 324] width 14 height 9
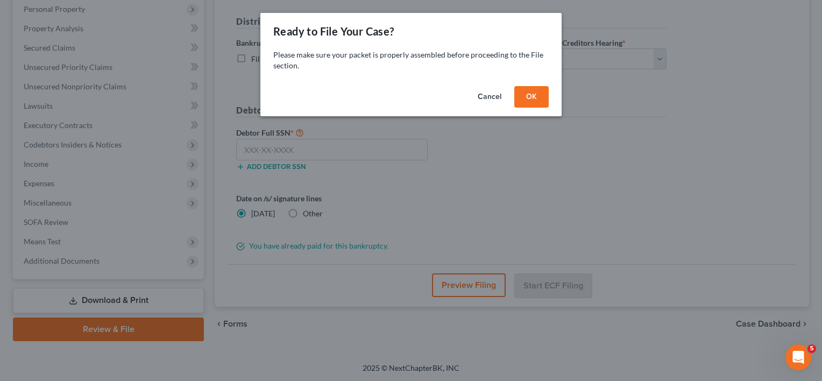
click at [530, 99] on button "OK" at bounding box center [532, 97] width 34 height 22
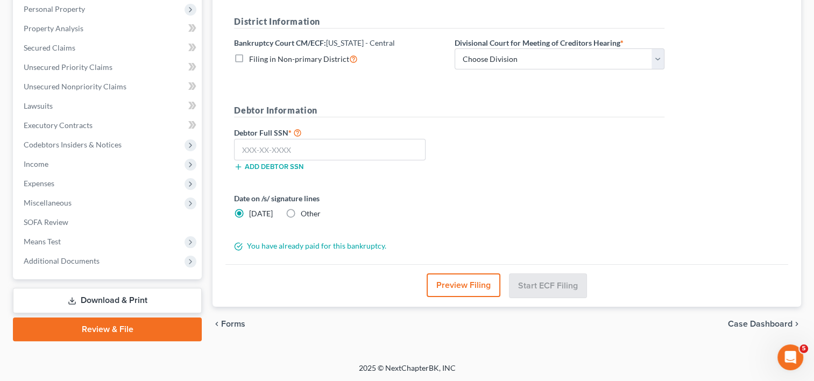
click at [301, 213] on label "Other" at bounding box center [311, 213] width 20 height 11
click at [305, 213] on input "Other" at bounding box center [308, 211] width 7 height 7
radio input "true"
radio input "false"
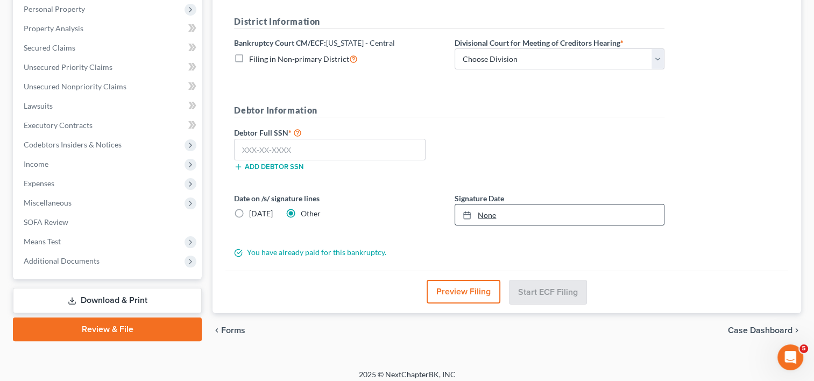
type input "[DATE]"
click at [484, 216] on link "[DATE]" at bounding box center [559, 215] width 209 height 20
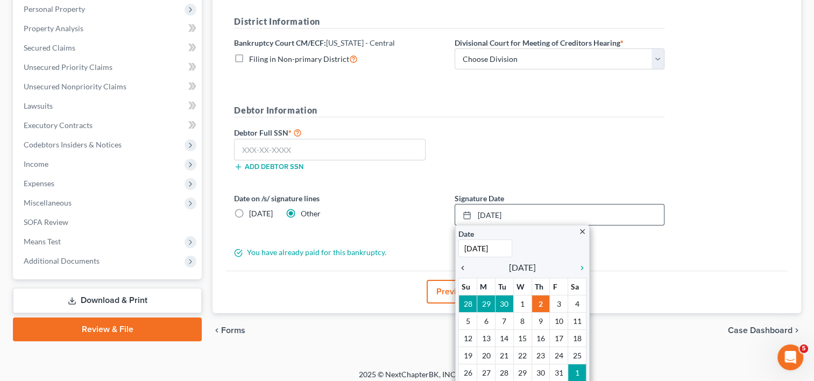
click at [464, 266] on icon "chevron_left" at bounding box center [466, 268] width 14 height 9
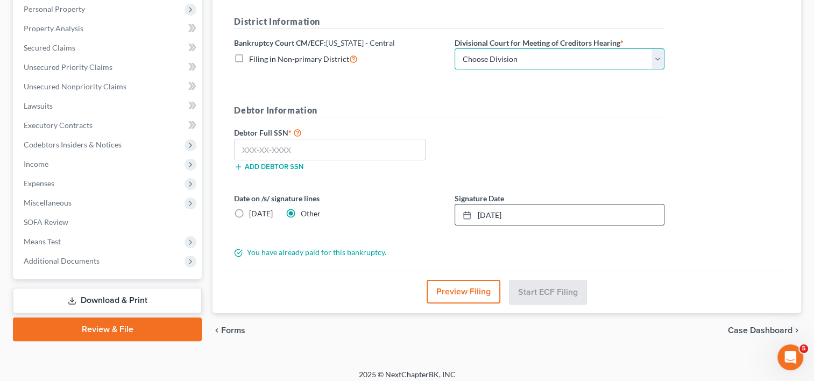
click at [517, 60] on select "Choose Division [GEOGRAPHIC_DATA][PERSON_NAME] [GEOGRAPHIC_DATA] [GEOGRAPHIC_DA…" at bounding box center [560, 59] width 210 height 22
select select "1"
click at [455, 48] on select "Choose Division [GEOGRAPHIC_DATA][PERSON_NAME] [GEOGRAPHIC_DATA] [GEOGRAPHIC_DA…" at bounding box center [560, 59] width 210 height 22
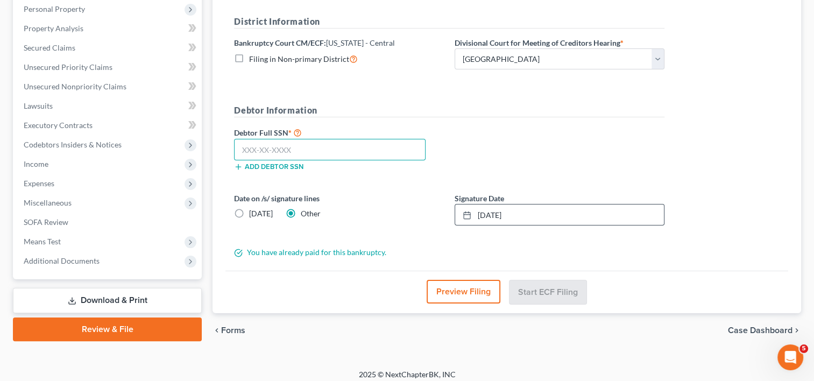
click at [265, 153] on input "text" at bounding box center [330, 150] width 192 height 22
type input "605-08-4566"
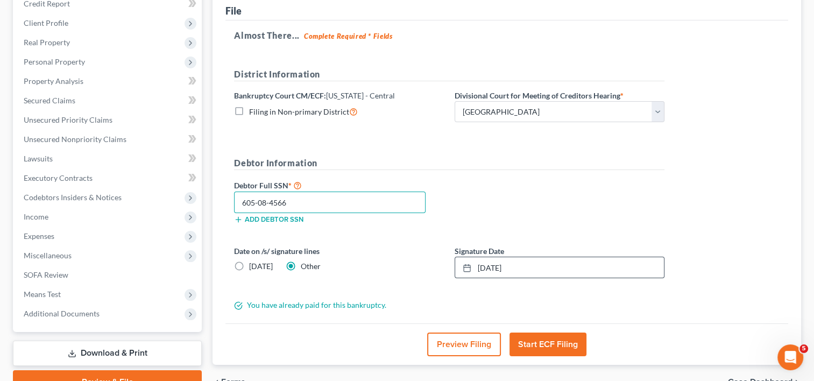
scroll to position [136, 0]
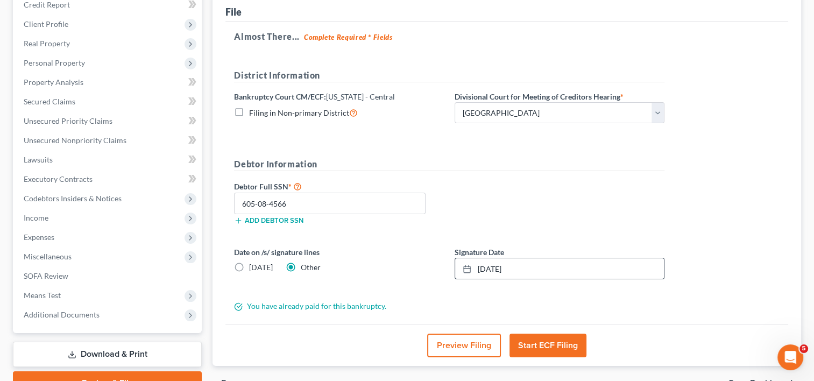
click at [542, 347] on button "Start ECF Filing" at bounding box center [548, 346] width 77 height 24
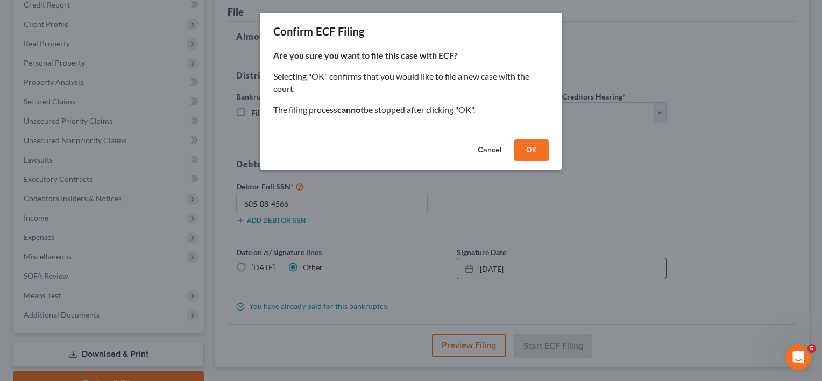
click at [535, 149] on button "OK" at bounding box center [532, 150] width 34 height 22
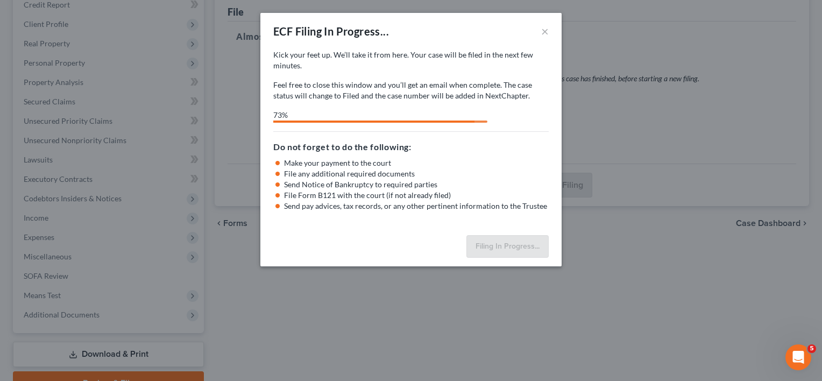
select select "1"
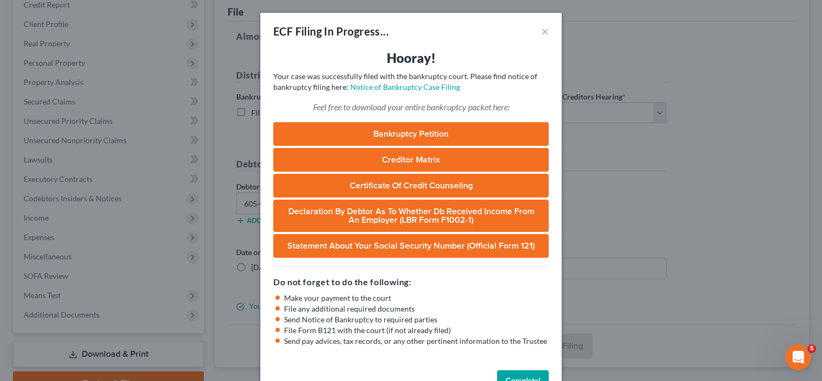
click at [519, 374] on button "Complete!" at bounding box center [523, 381] width 52 height 22
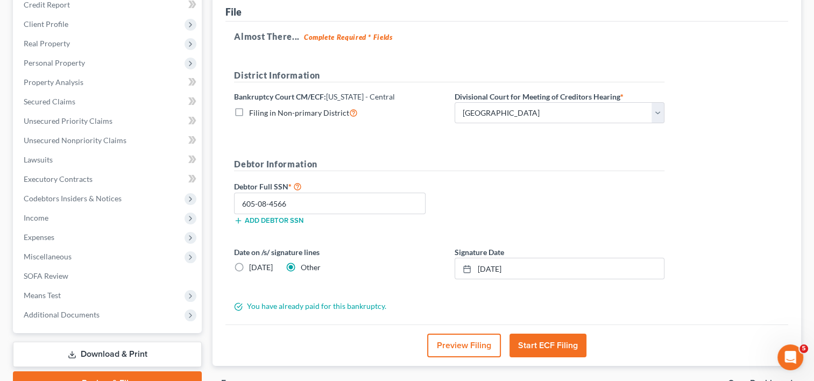
scroll to position [0, 0]
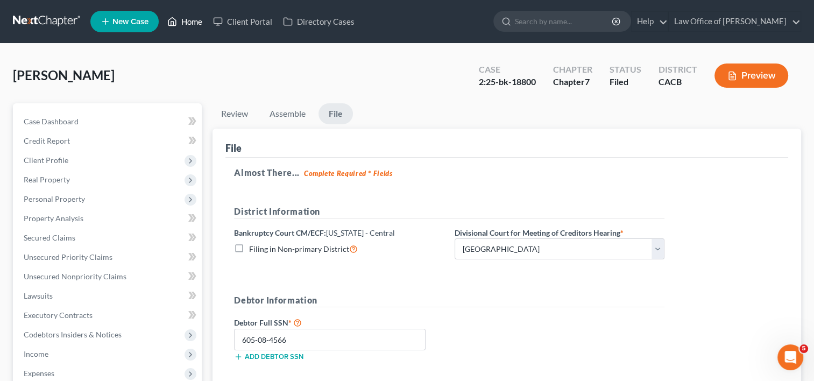
click at [198, 20] on link "Home" at bounding box center [185, 21] width 46 height 19
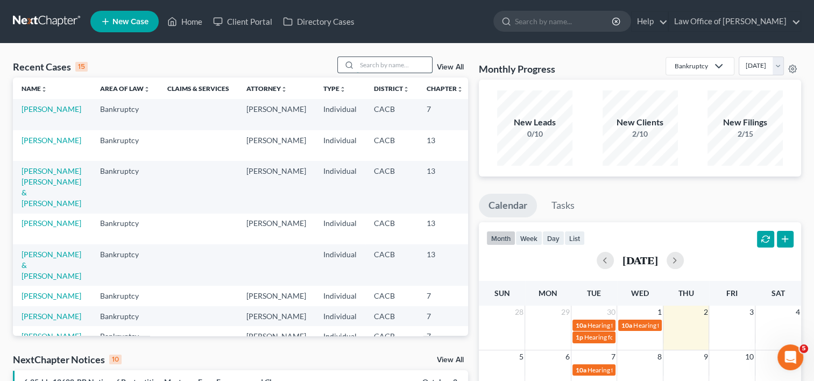
click at [376, 68] on input "search" at bounding box center [394, 65] width 75 height 16
type input "[PERSON_NAME]"
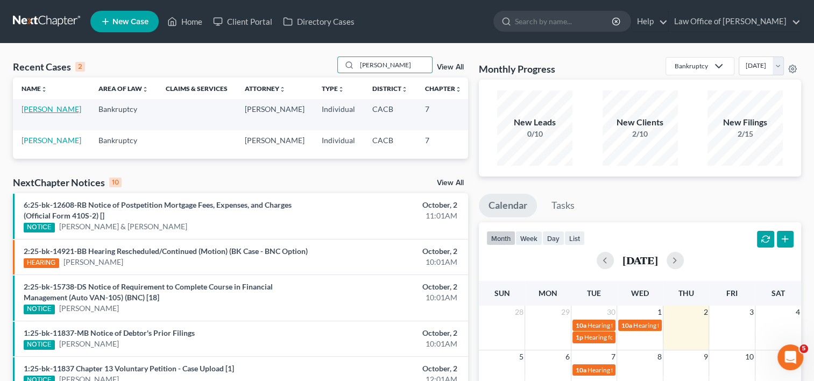
click at [30, 114] on link "[PERSON_NAME]" at bounding box center [52, 108] width 60 height 9
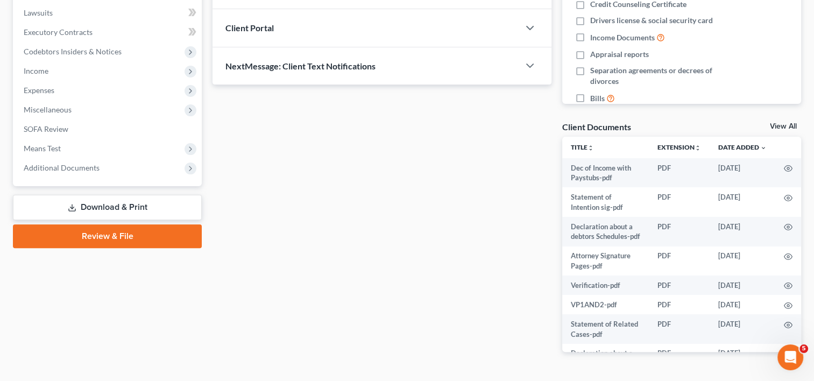
scroll to position [312, 0]
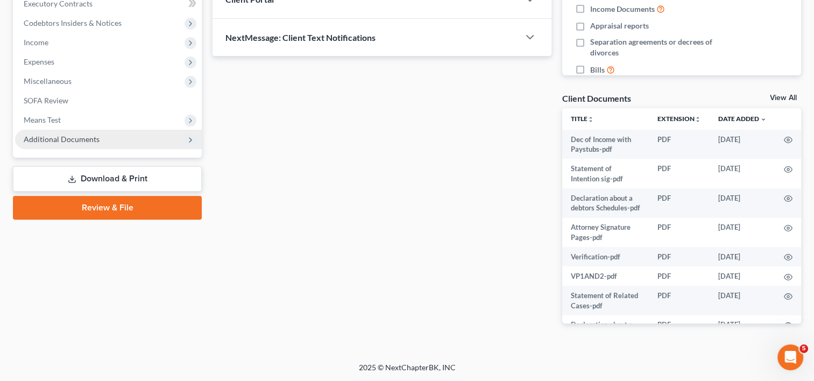
click at [54, 142] on span "Additional Documents" at bounding box center [62, 139] width 76 height 9
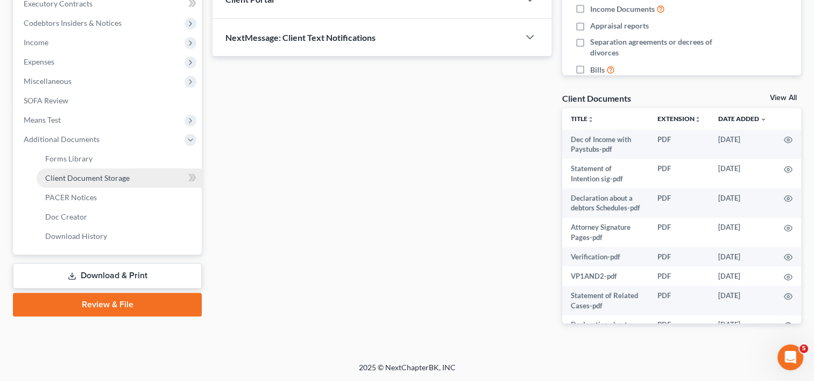
click at [101, 177] on span "Client Document Storage" at bounding box center [87, 177] width 84 height 9
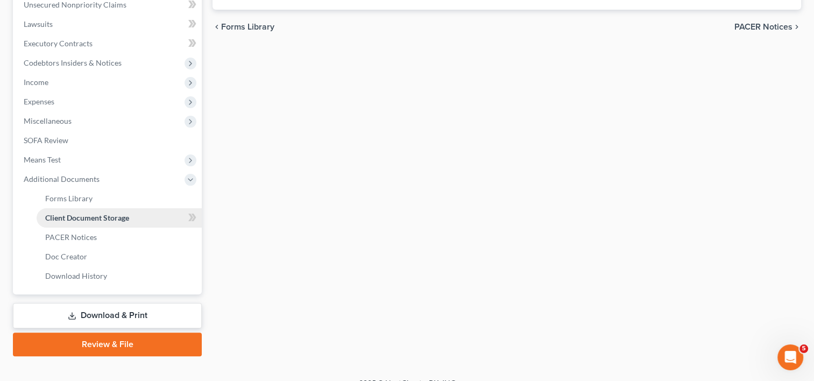
select select "57"
select select "27"
select select "65"
select select "60"
select select "59"
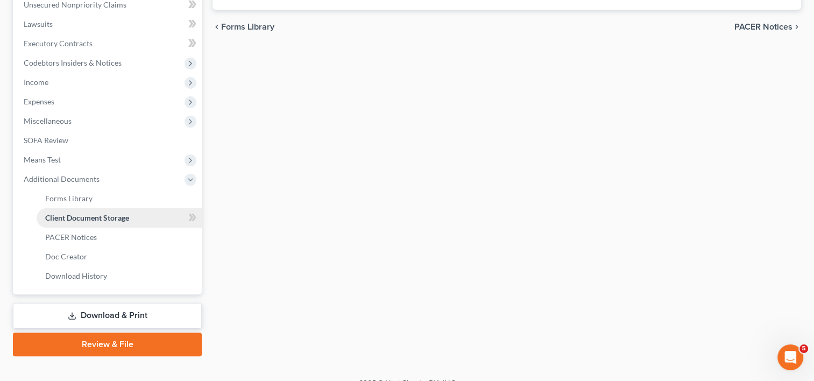
select select "7"
select select "56"
select select "58"
select select "30"
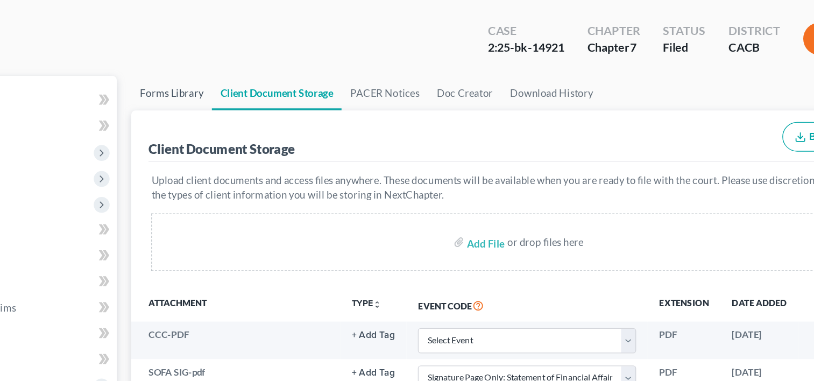
click at [233, 118] on link "Forms Library" at bounding box center [243, 116] width 60 height 26
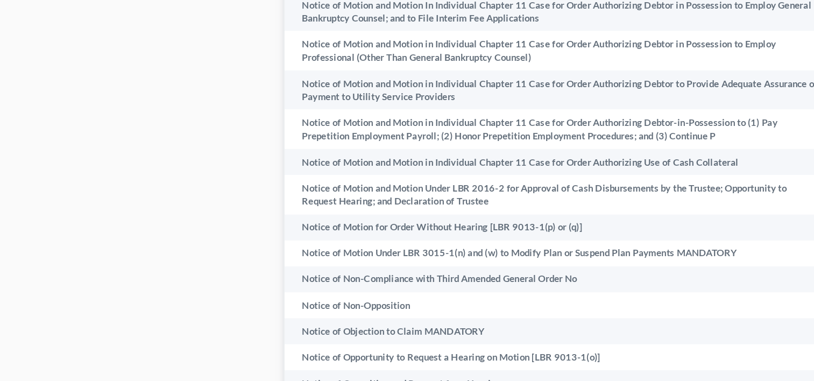
scroll to position [3355, 0]
